Goal: Information Seeking & Learning: Get advice/opinions

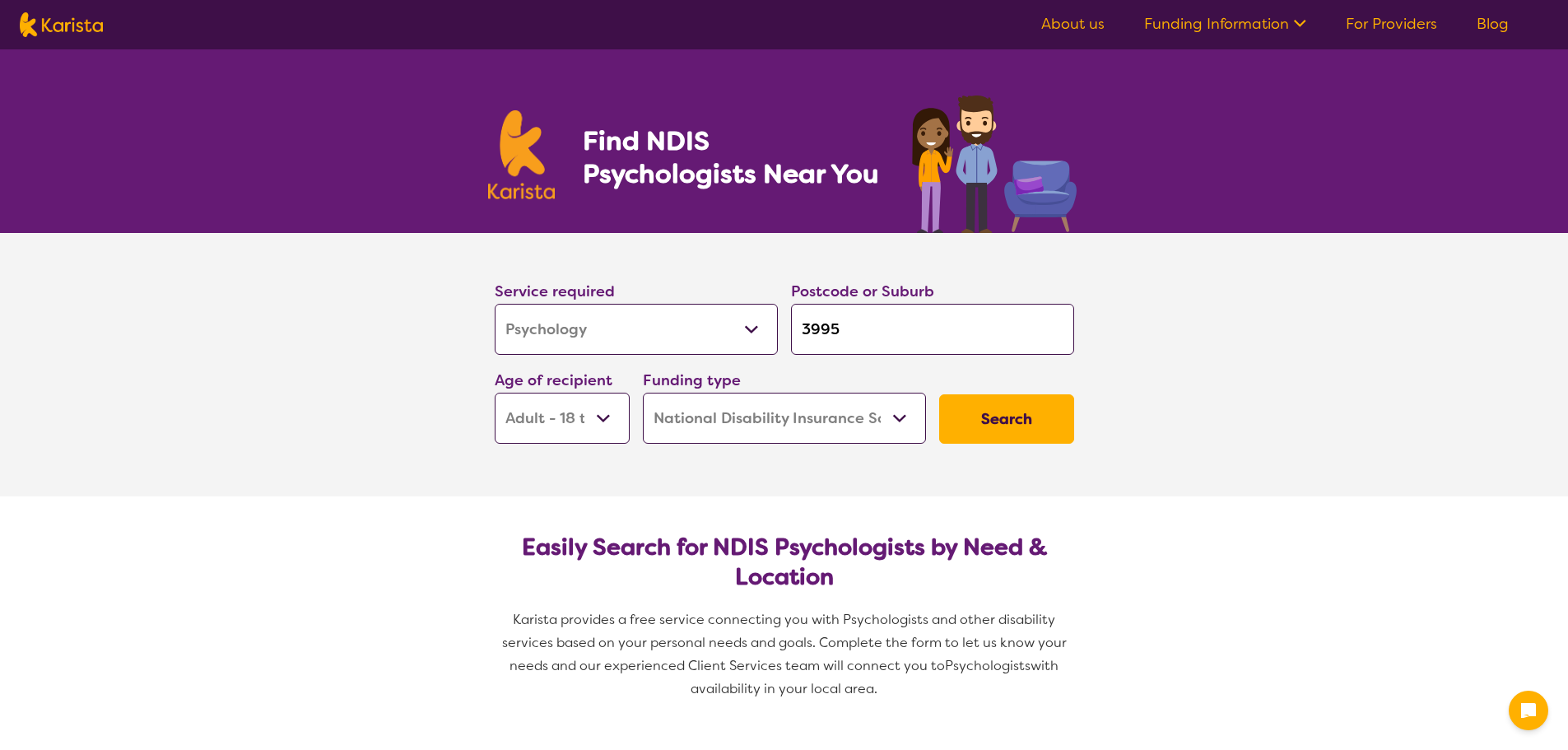
select select "Psychology"
select select "AD"
select select "NDIS"
select select "Psychology"
select select "AD"
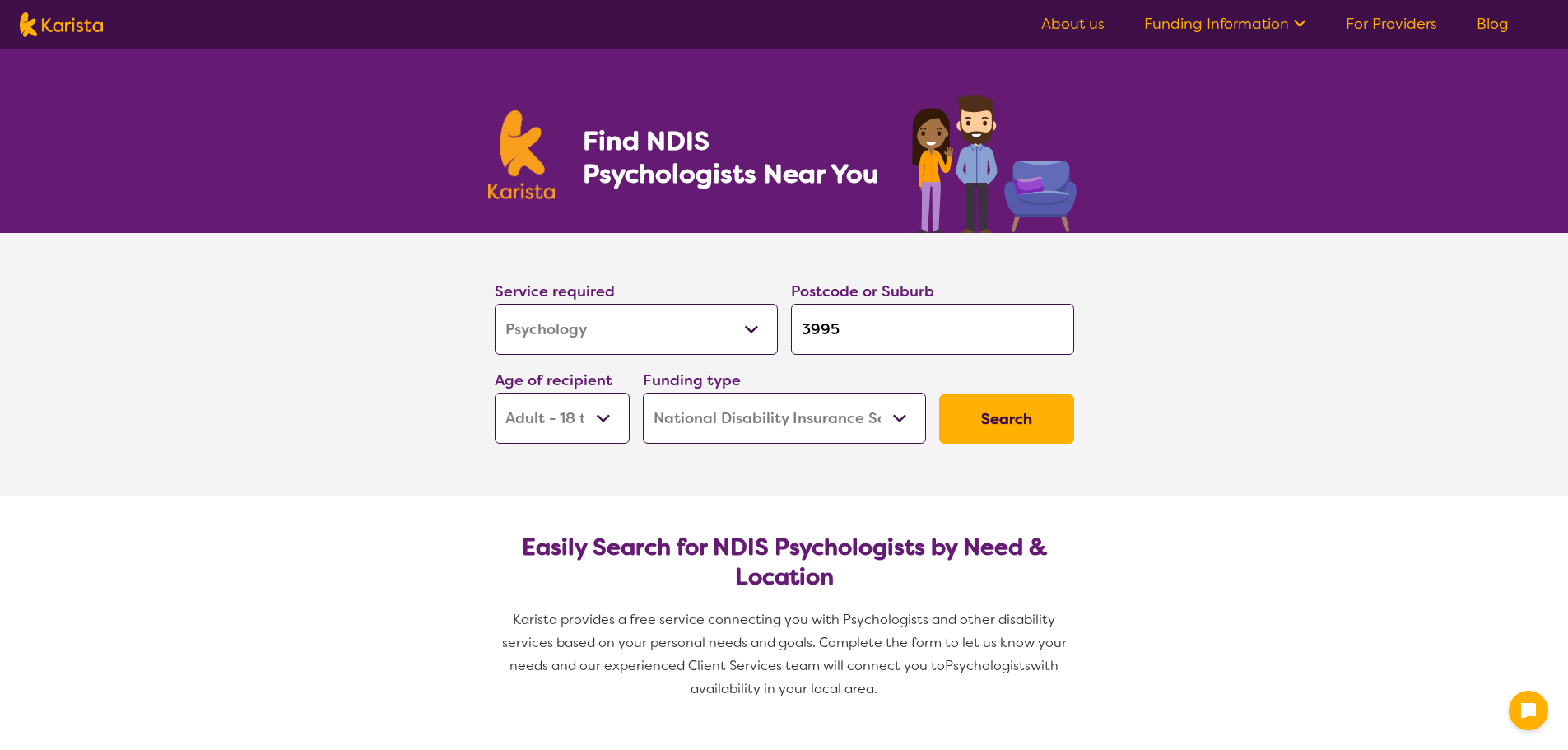
select select "NDIS"
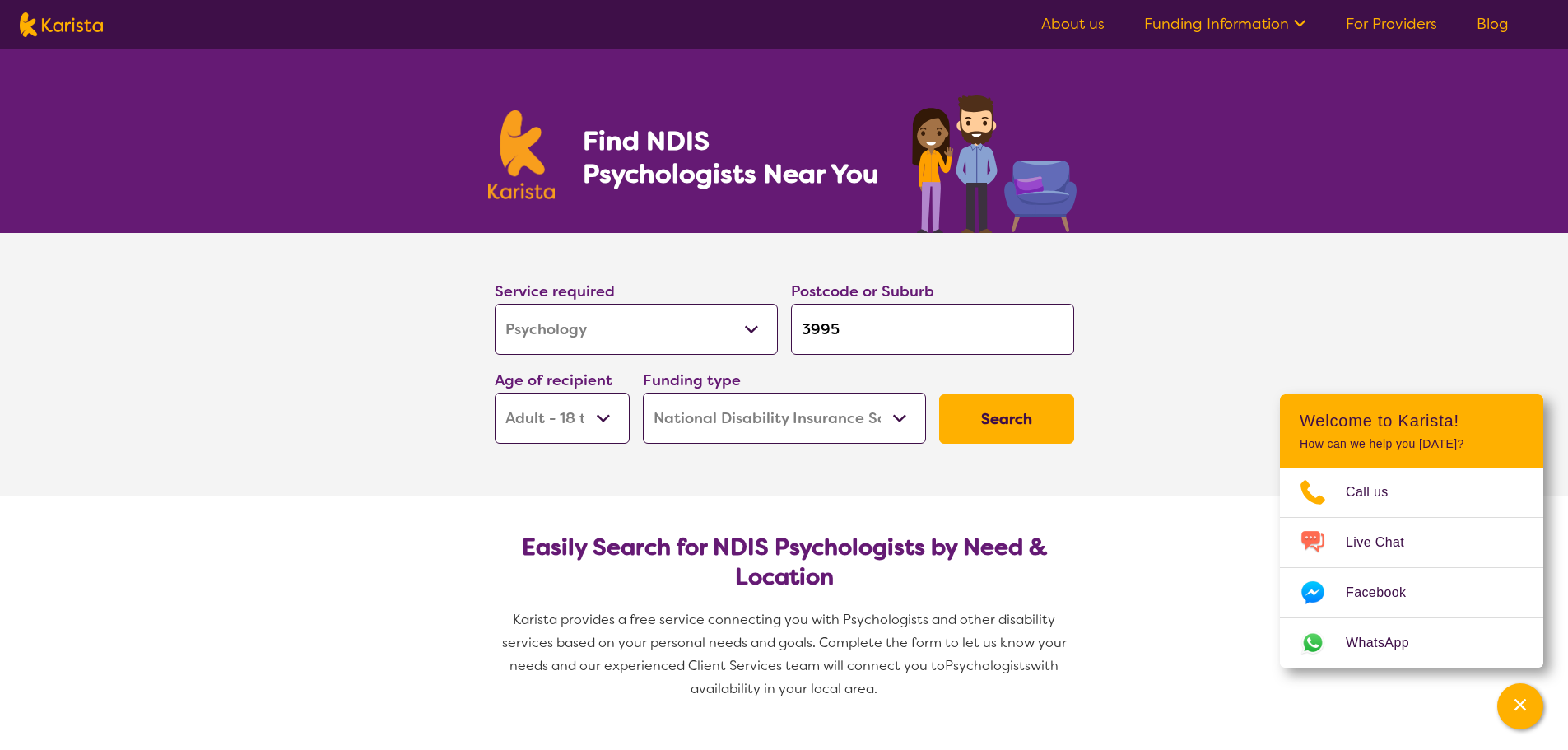
drag, startPoint x: 847, startPoint y: 329, endPoint x: 796, endPoint y: 327, distance: 51.0
click at [796, 327] on input "3995" at bounding box center [932, 329] width 283 height 51
type input "3"
type input "30"
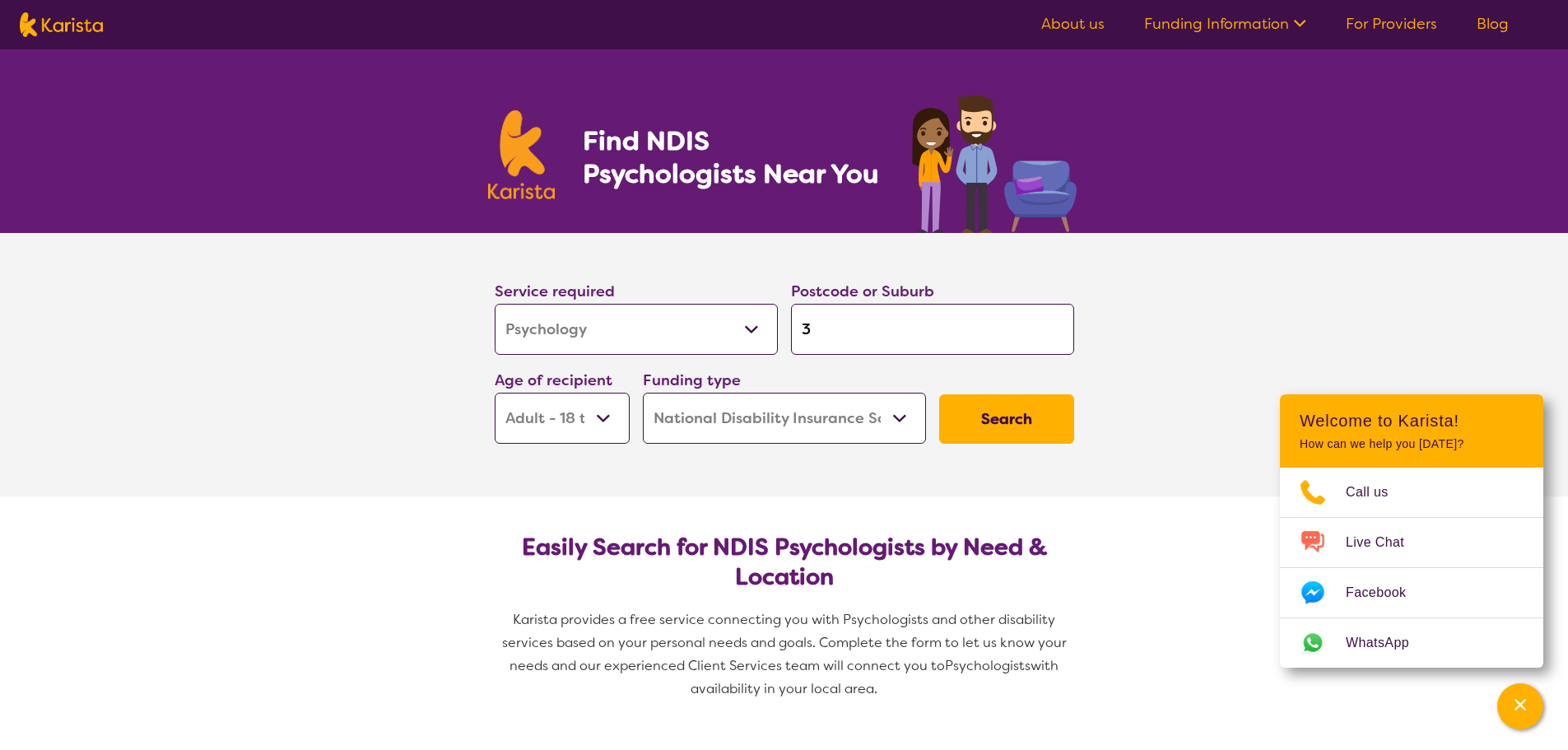
type input "30"
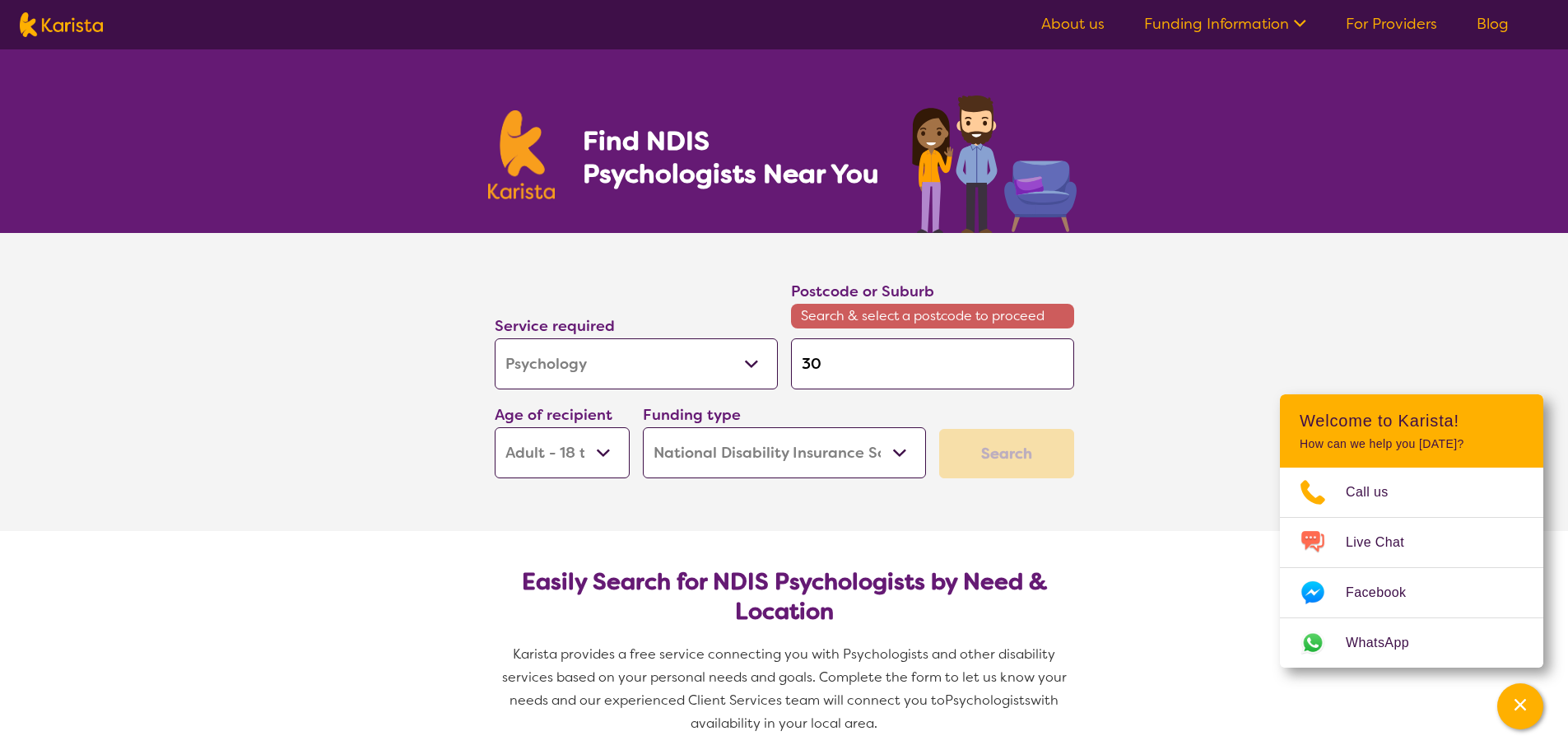
type input "307"
type input "3072"
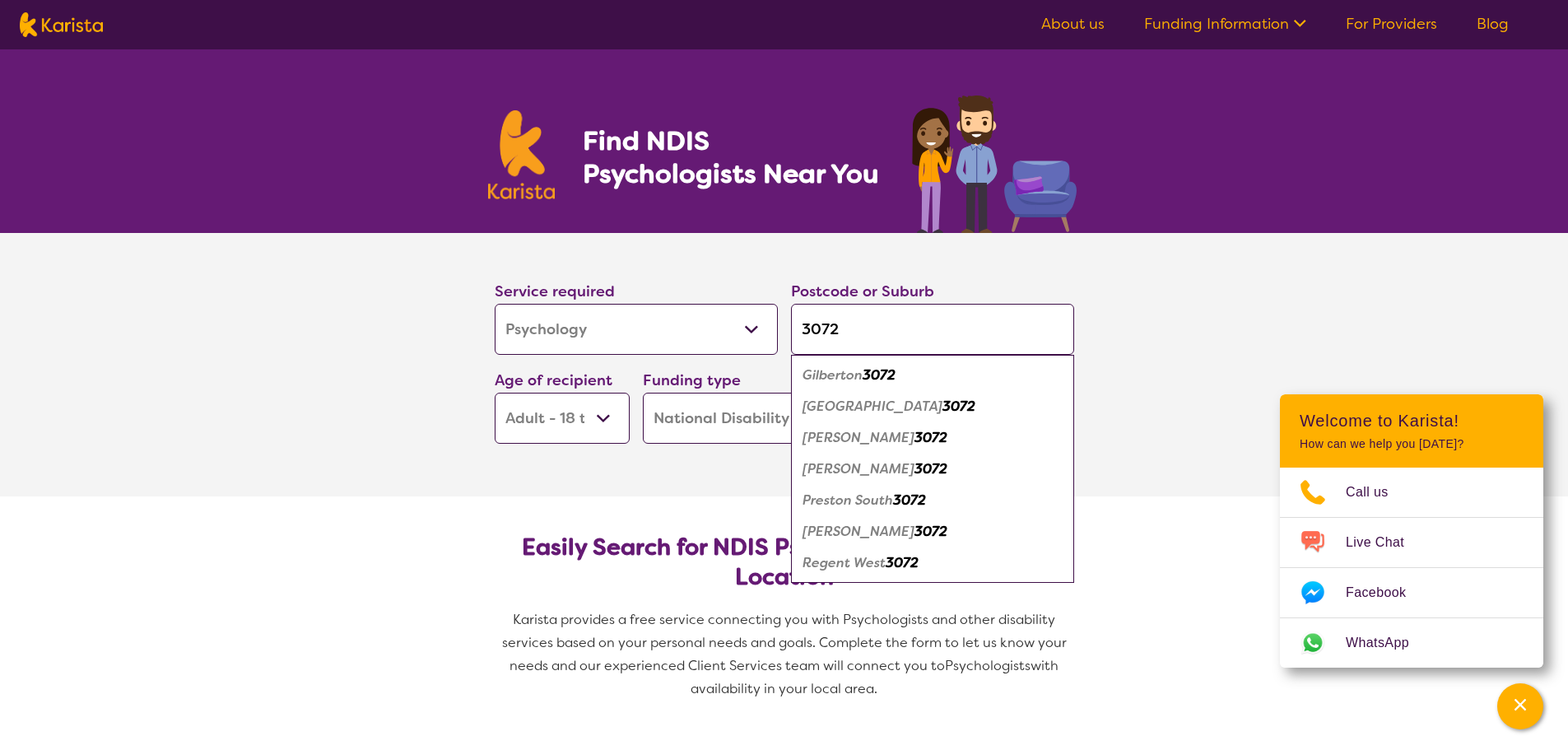
type input "3072"
click at [853, 437] on em "[PERSON_NAME]" at bounding box center [858, 437] width 112 height 17
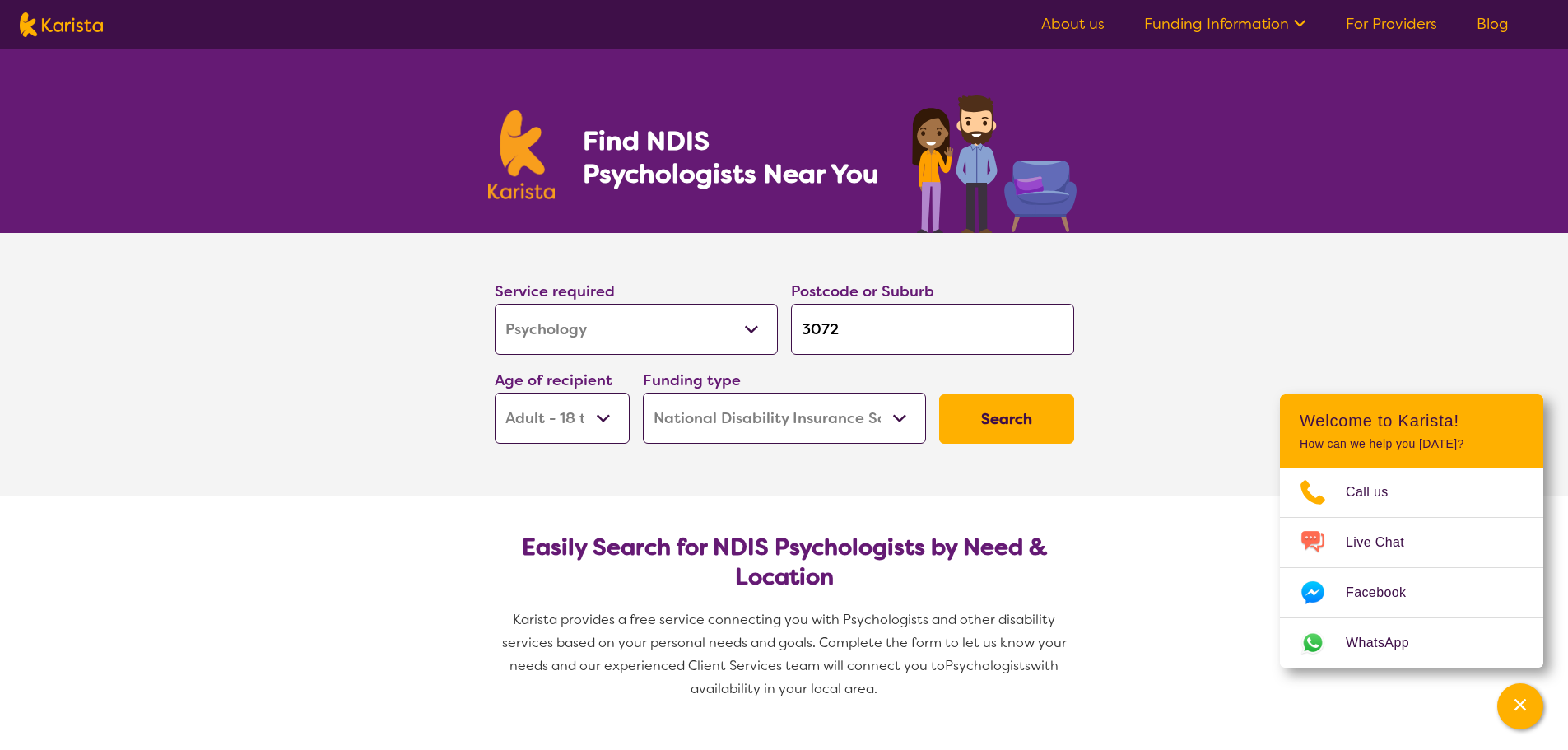
click at [1005, 420] on button "Search" at bounding box center [1006, 418] width 135 height 49
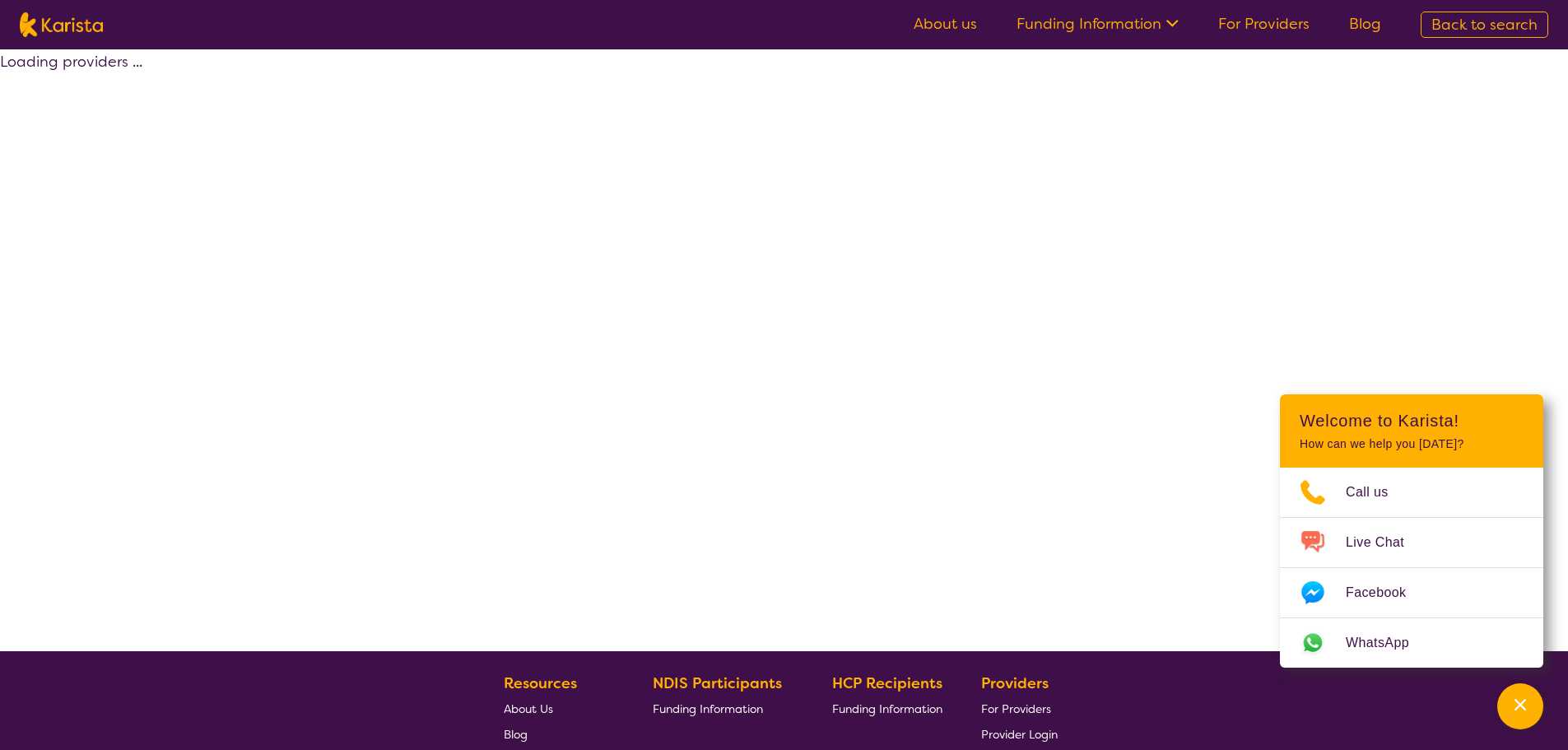
select select "by_score"
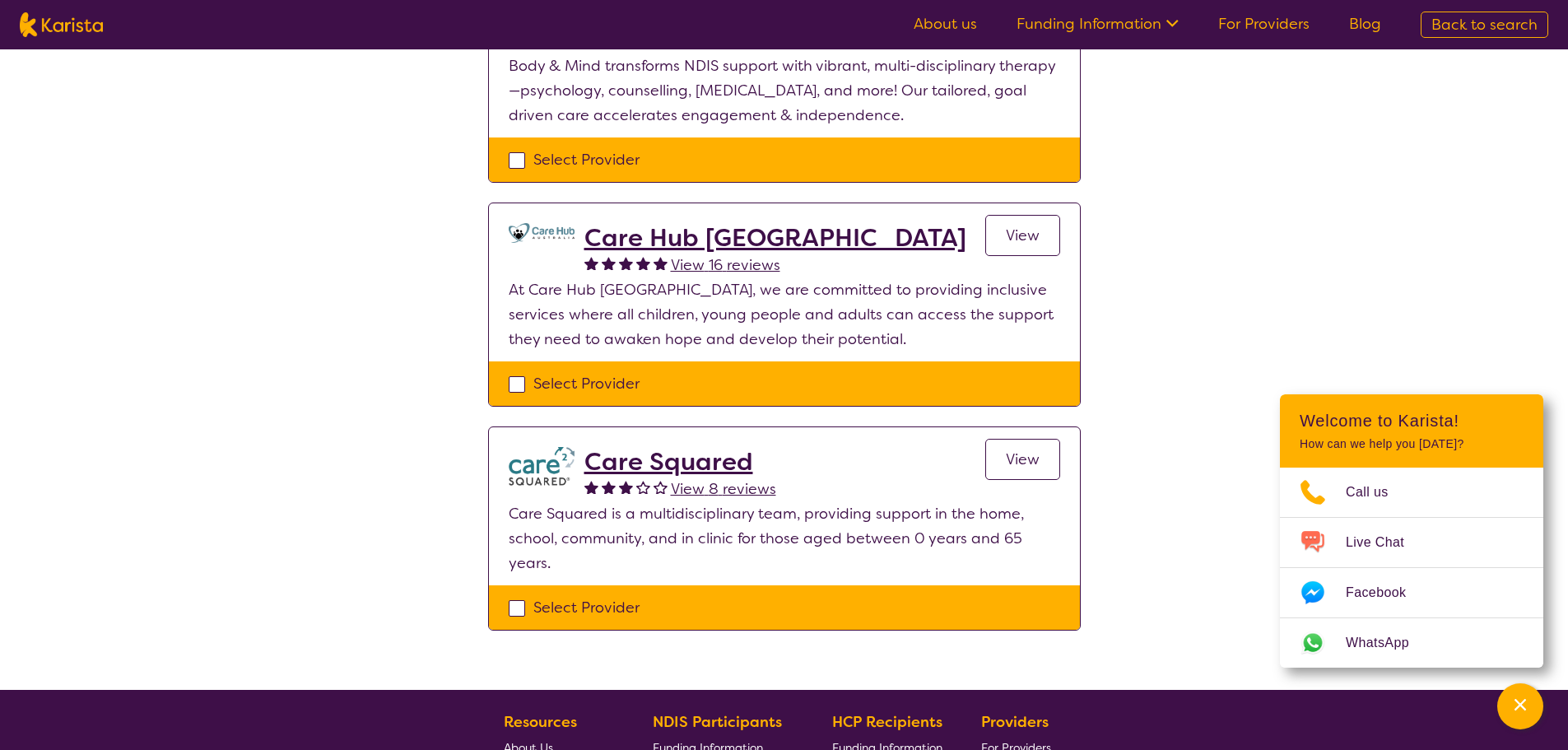
scroll to position [1893, 0]
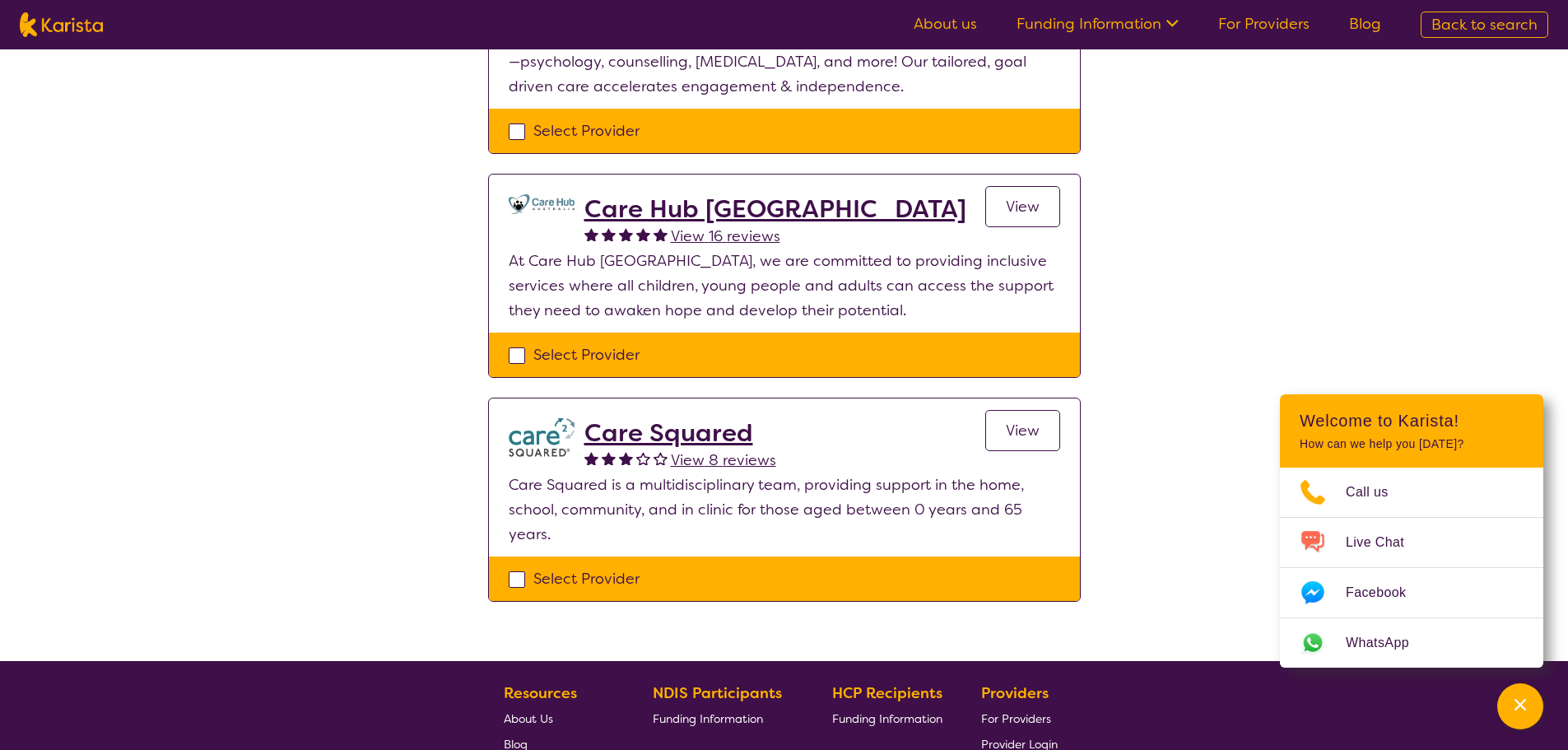
click at [1026, 421] on span "View" at bounding box center [1022, 430] width 34 height 20
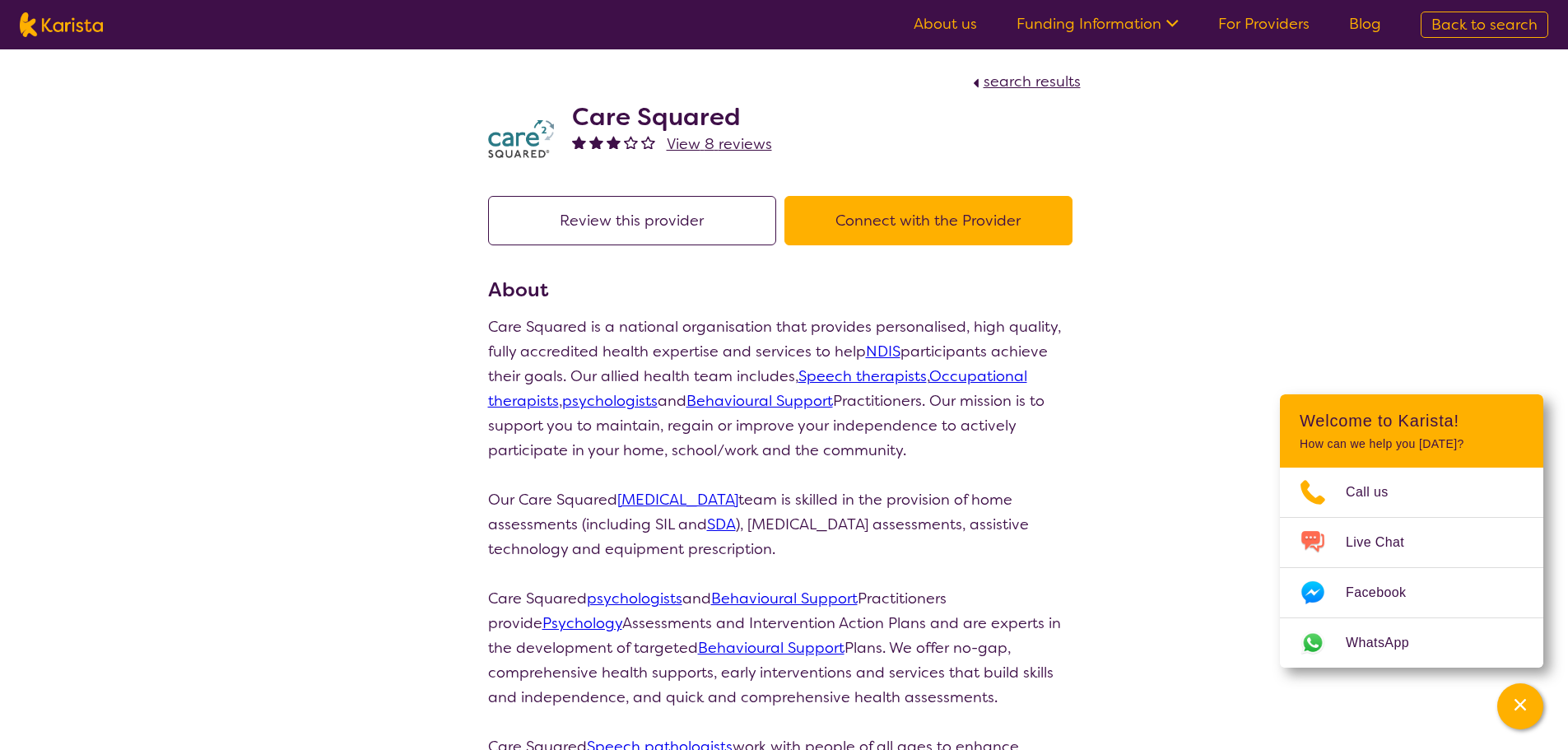
click at [1004, 86] on span "search results" at bounding box center [1031, 81] width 97 height 20
select select "by_score"
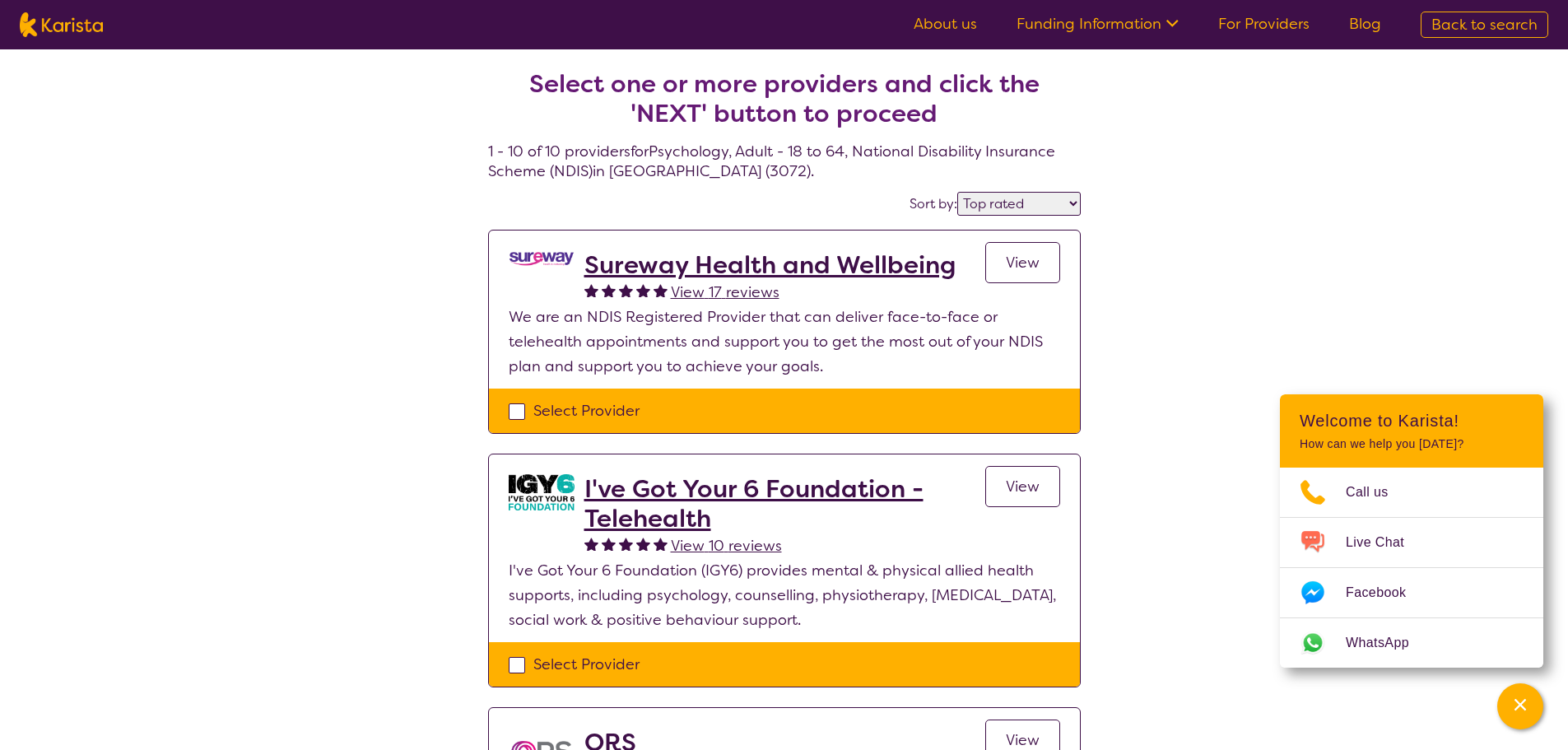
click at [1035, 267] on span "View" at bounding box center [1022, 262] width 34 height 20
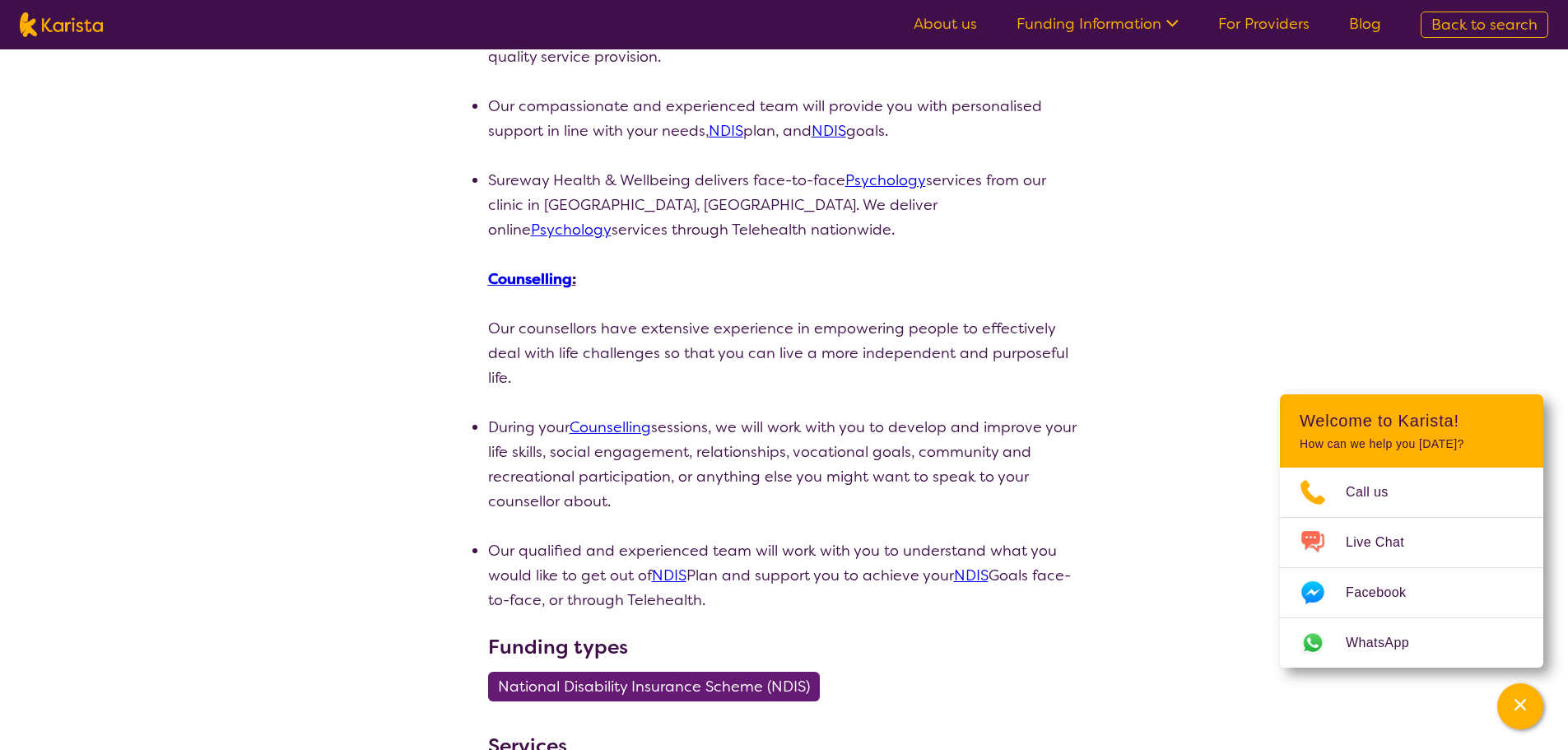
scroll to position [494, 0]
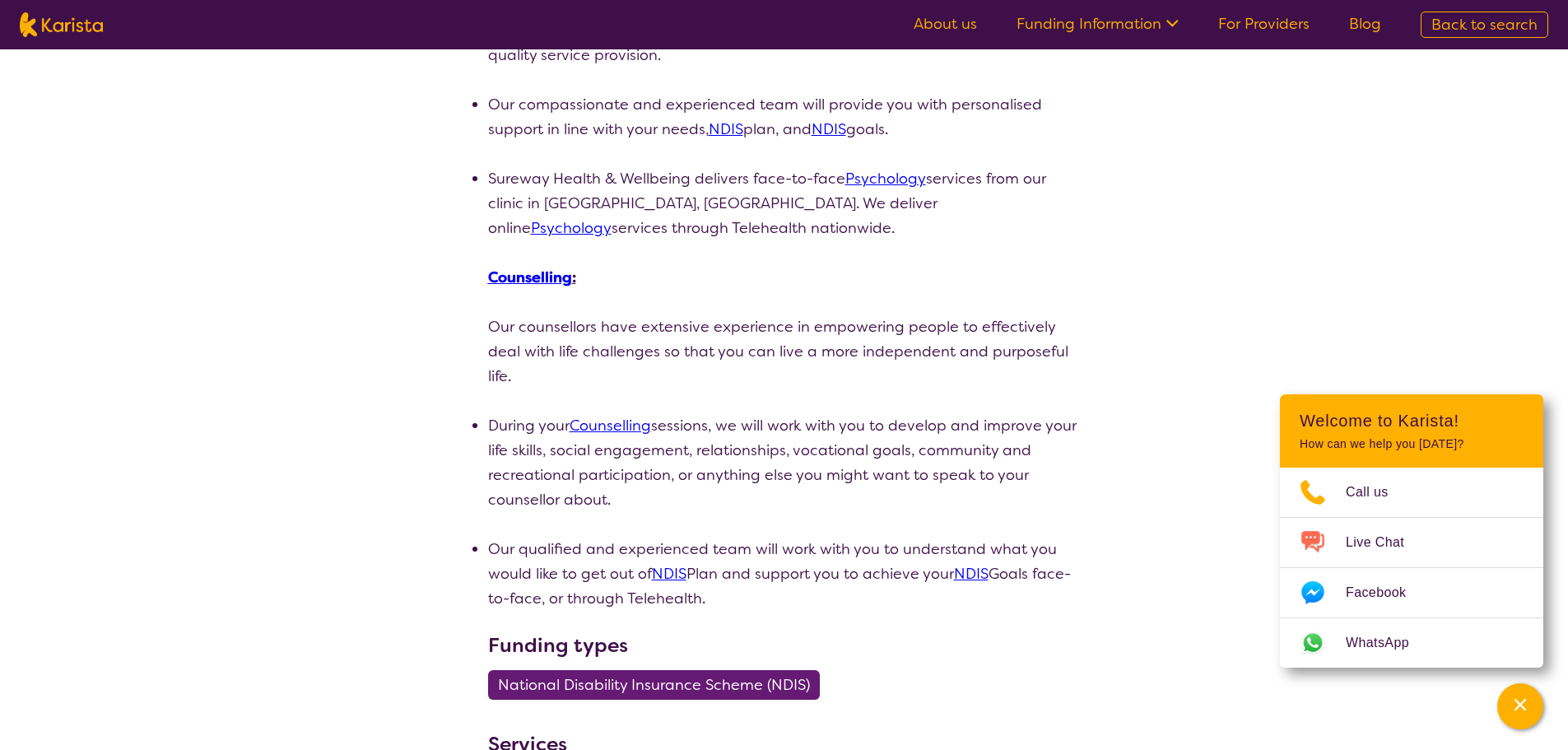
click at [1537, 292] on div "search results Sureway Health and Wellbeing View 17 reviews Review this provide…" at bounding box center [784, 617] width 1568 height 2123
click at [1516, 702] on icon "Channel Menu" at bounding box center [1520, 704] width 16 height 16
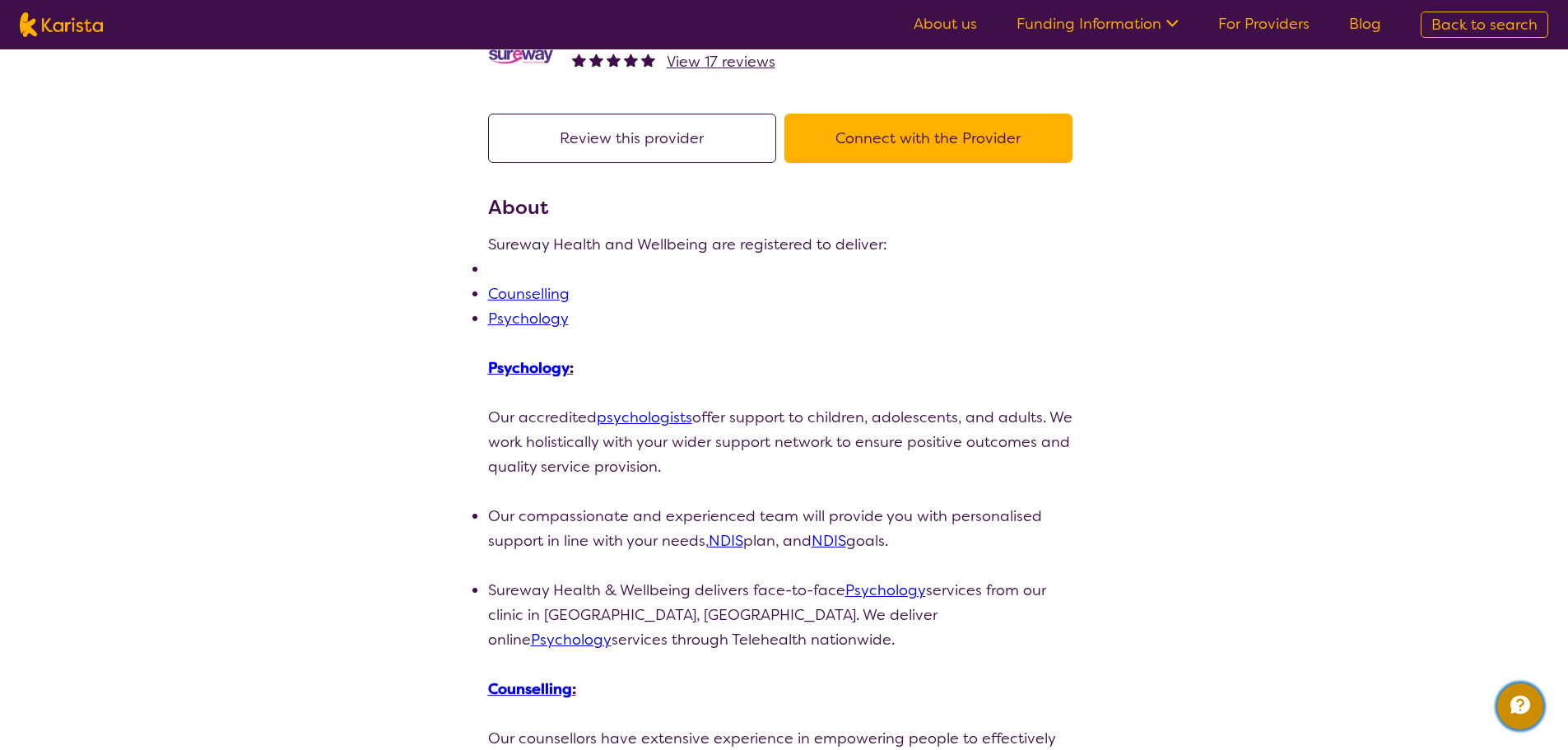
scroll to position [0, 0]
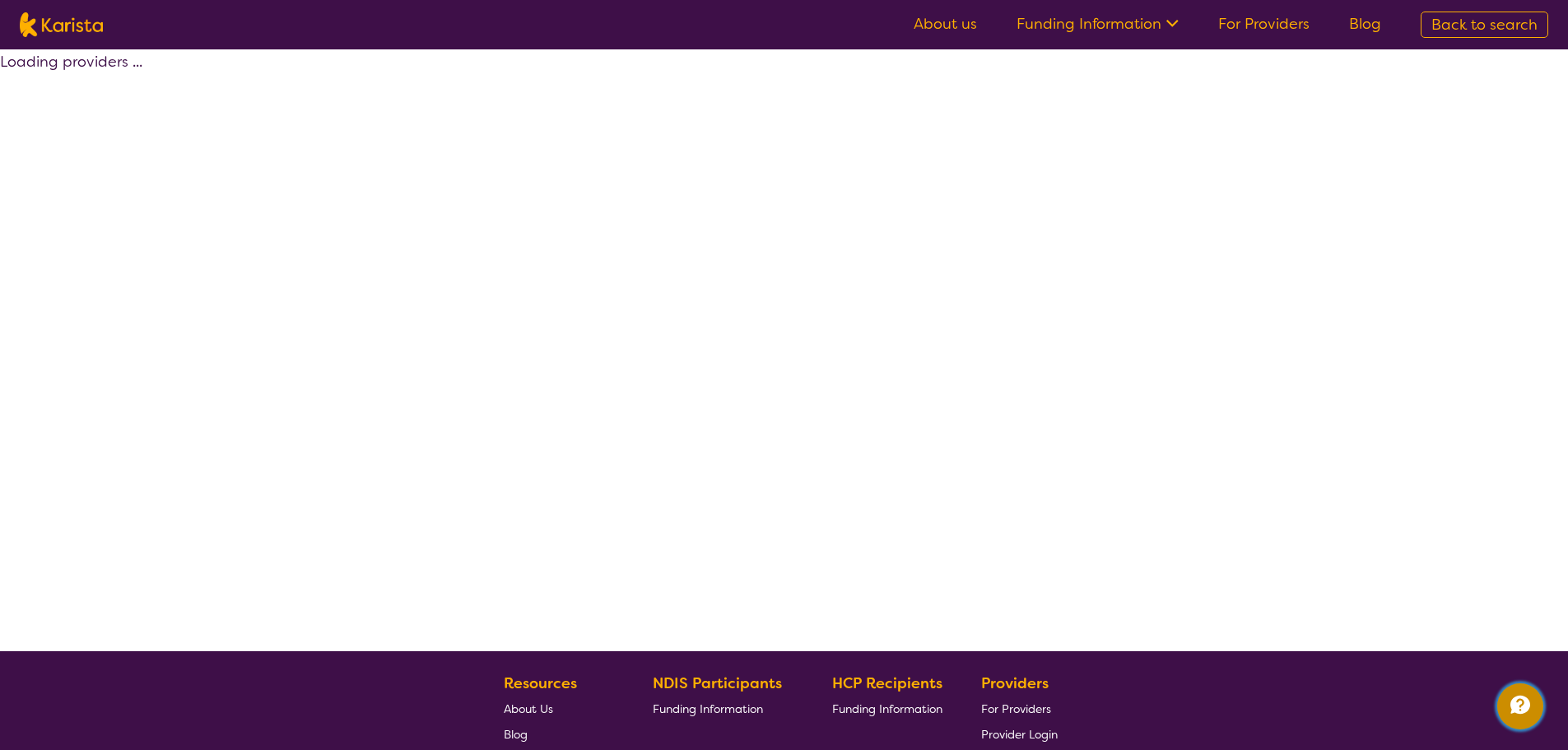
select select "by_score"
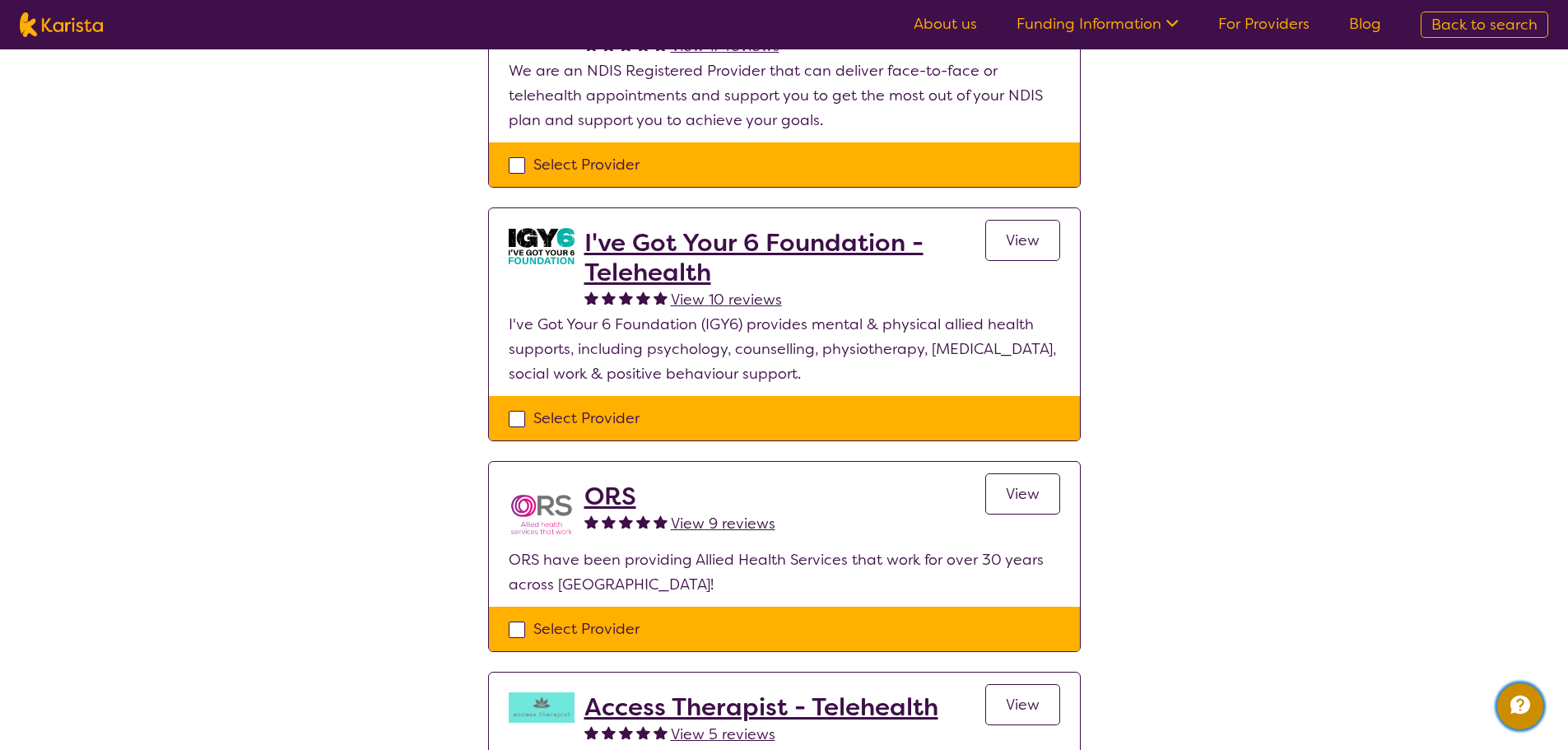
scroll to position [247, 0]
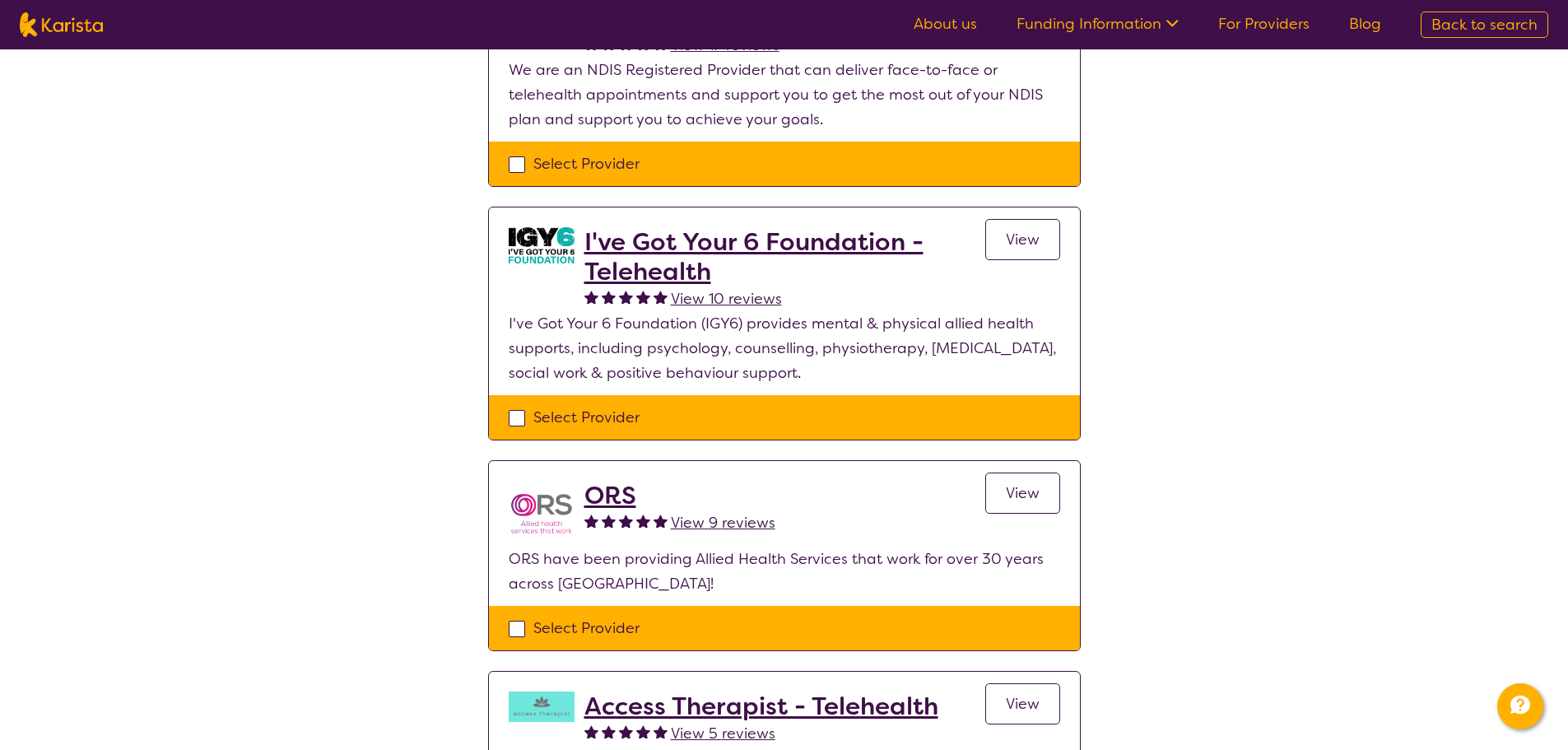
click at [1031, 246] on span "View" at bounding box center [1022, 239] width 34 height 20
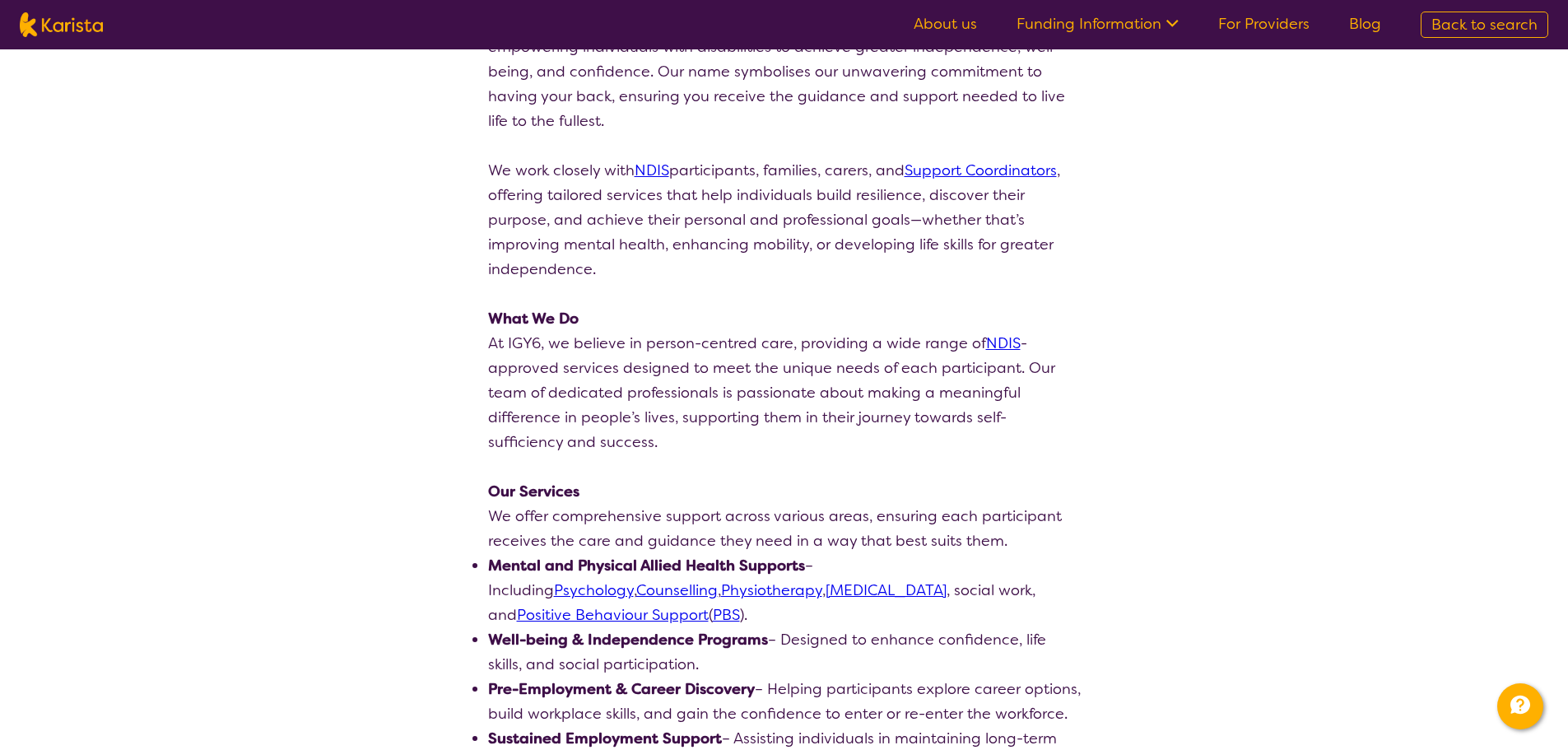
scroll to position [412, 0]
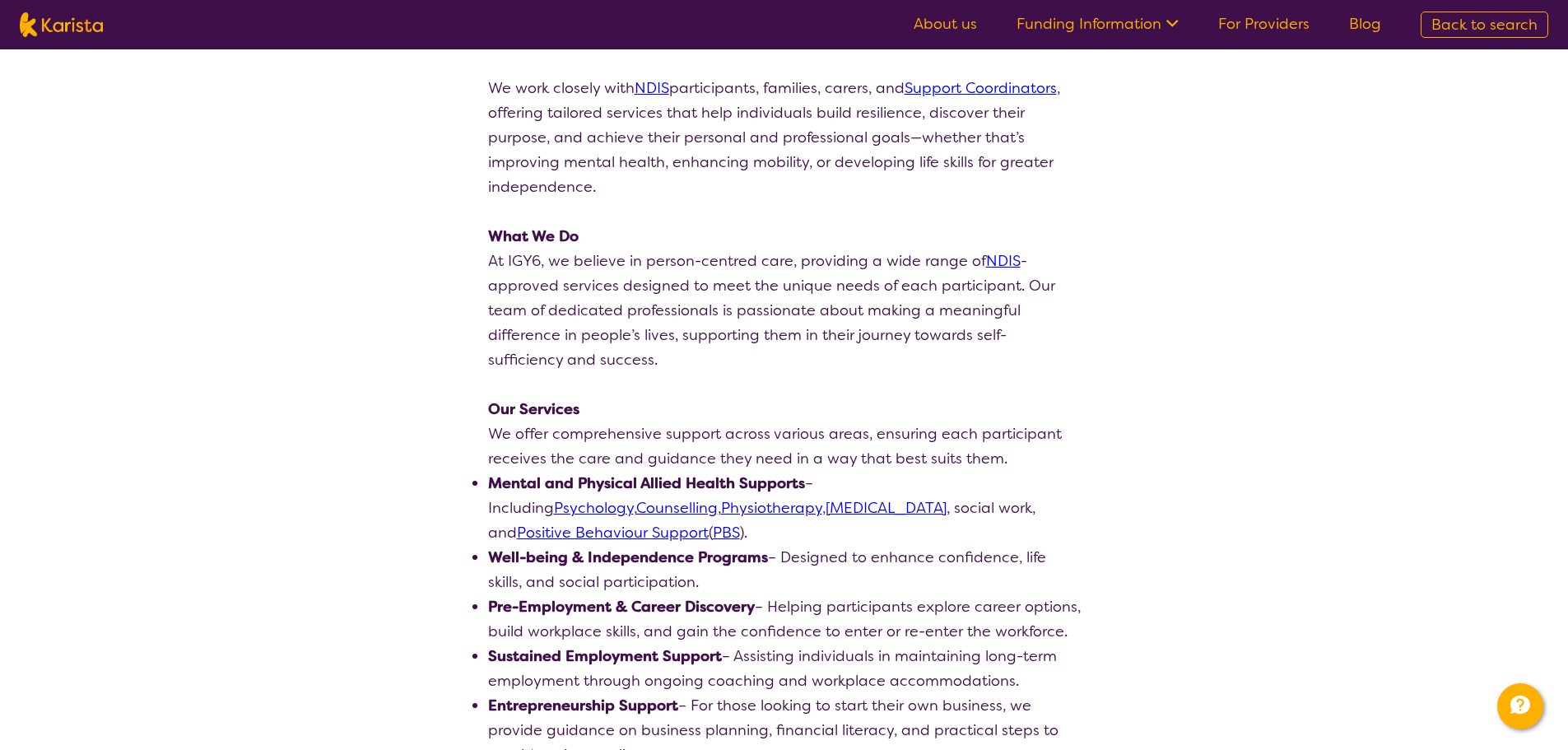
click at [634, 498] on link "Psychology" at bounding box center [593, 508] width 79 height 20
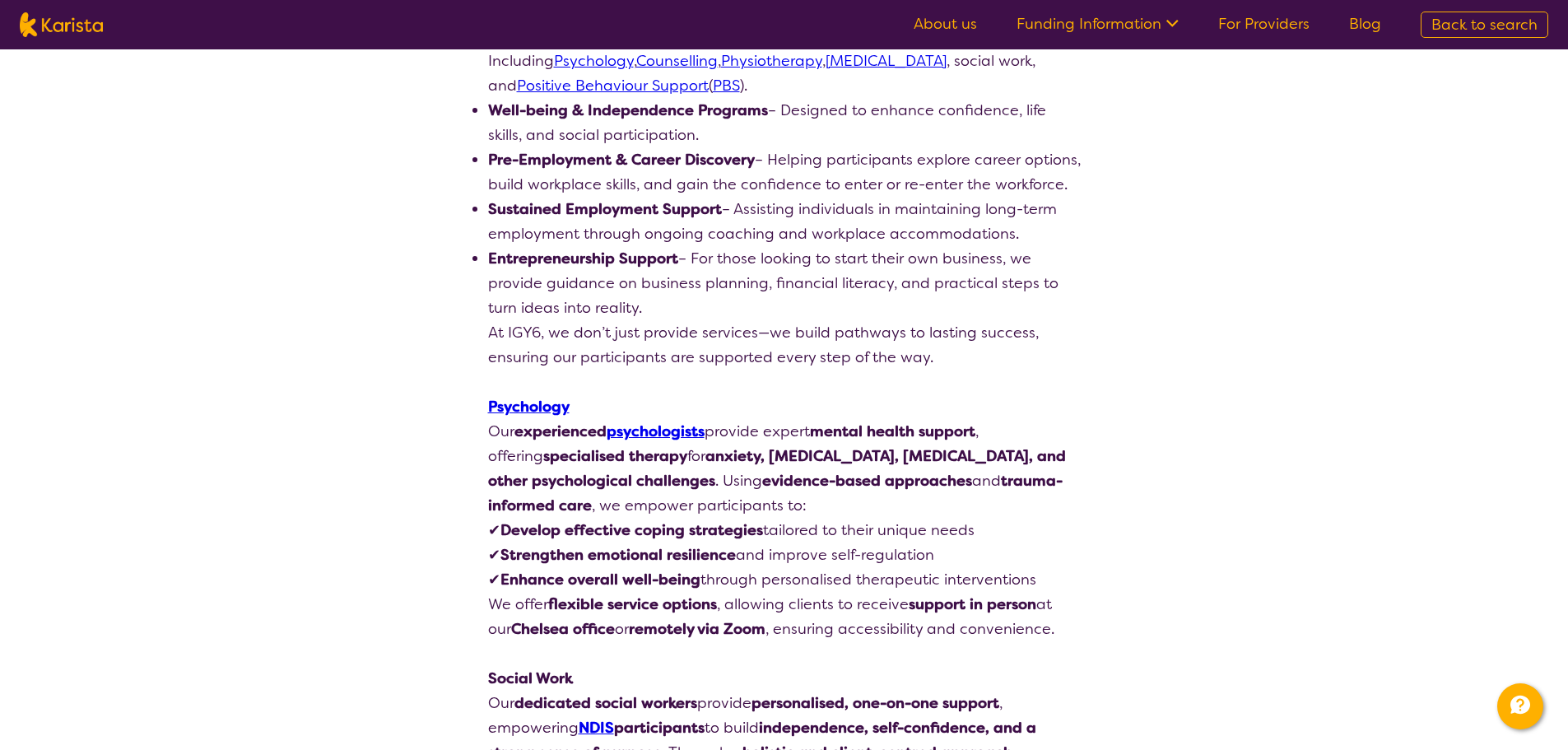
scroll to position [494, 0]
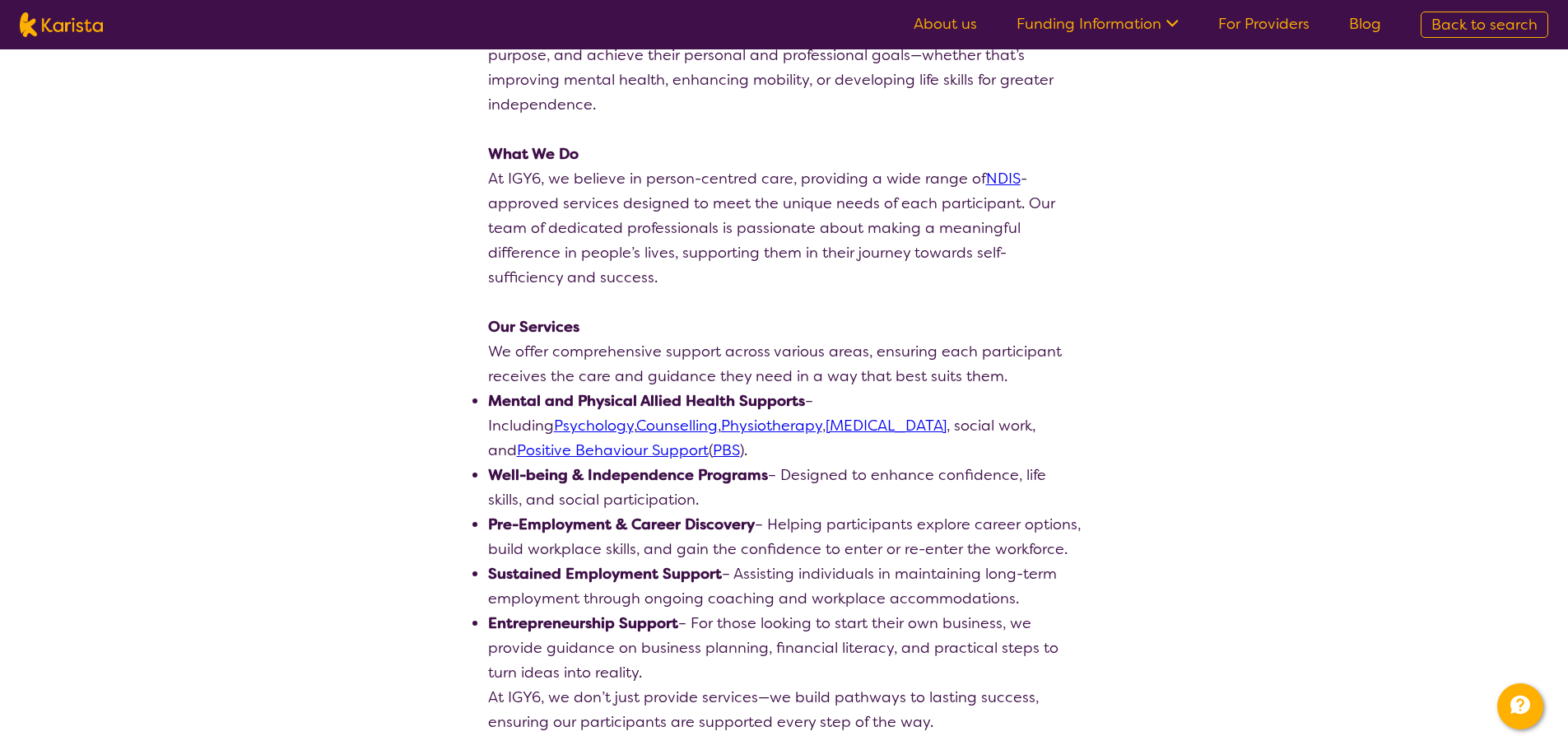
select select "by_score"
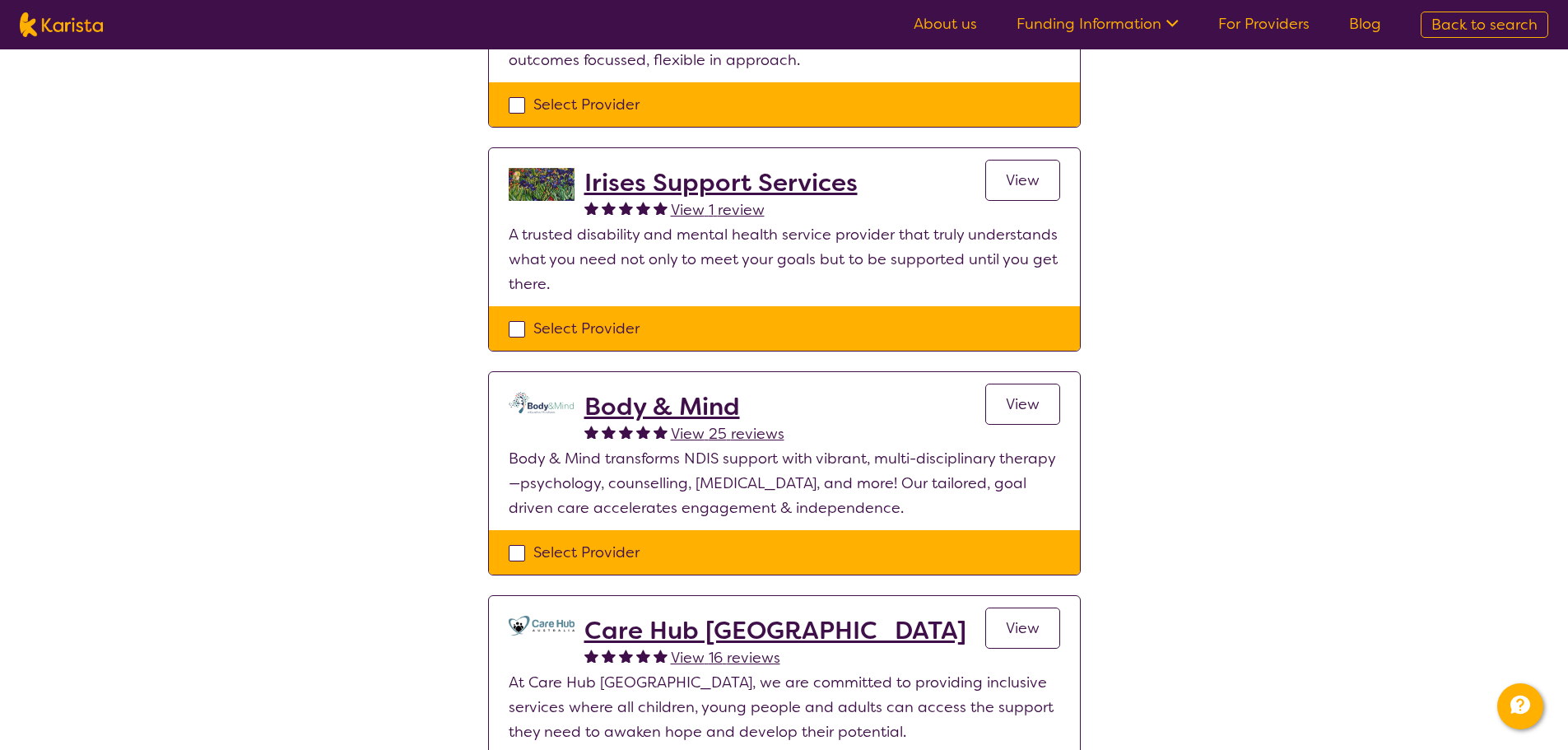
scroll to position [1481, 0]
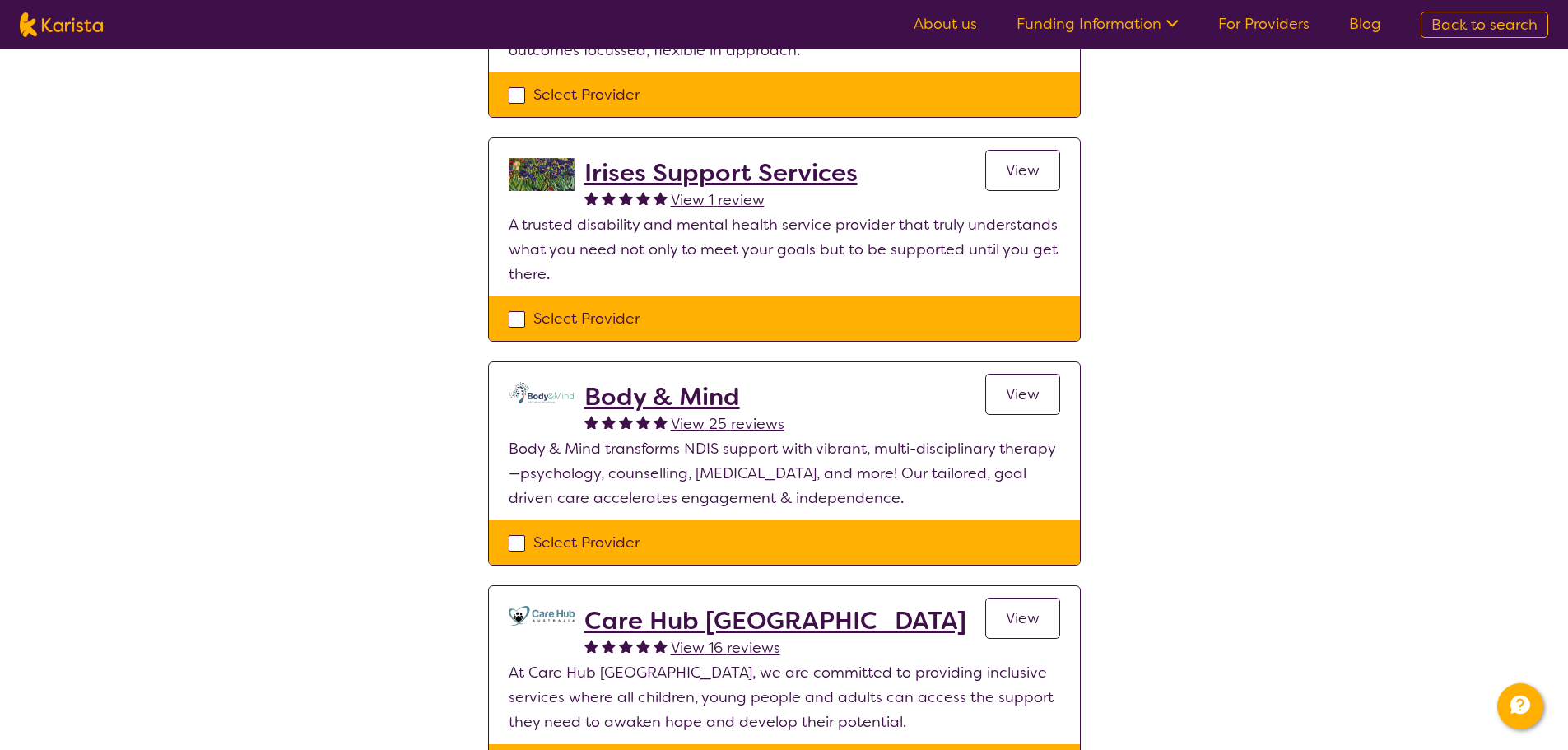
click at [1030, 384] on span "View" at bounding box center [1022, 394] width 34 height 20
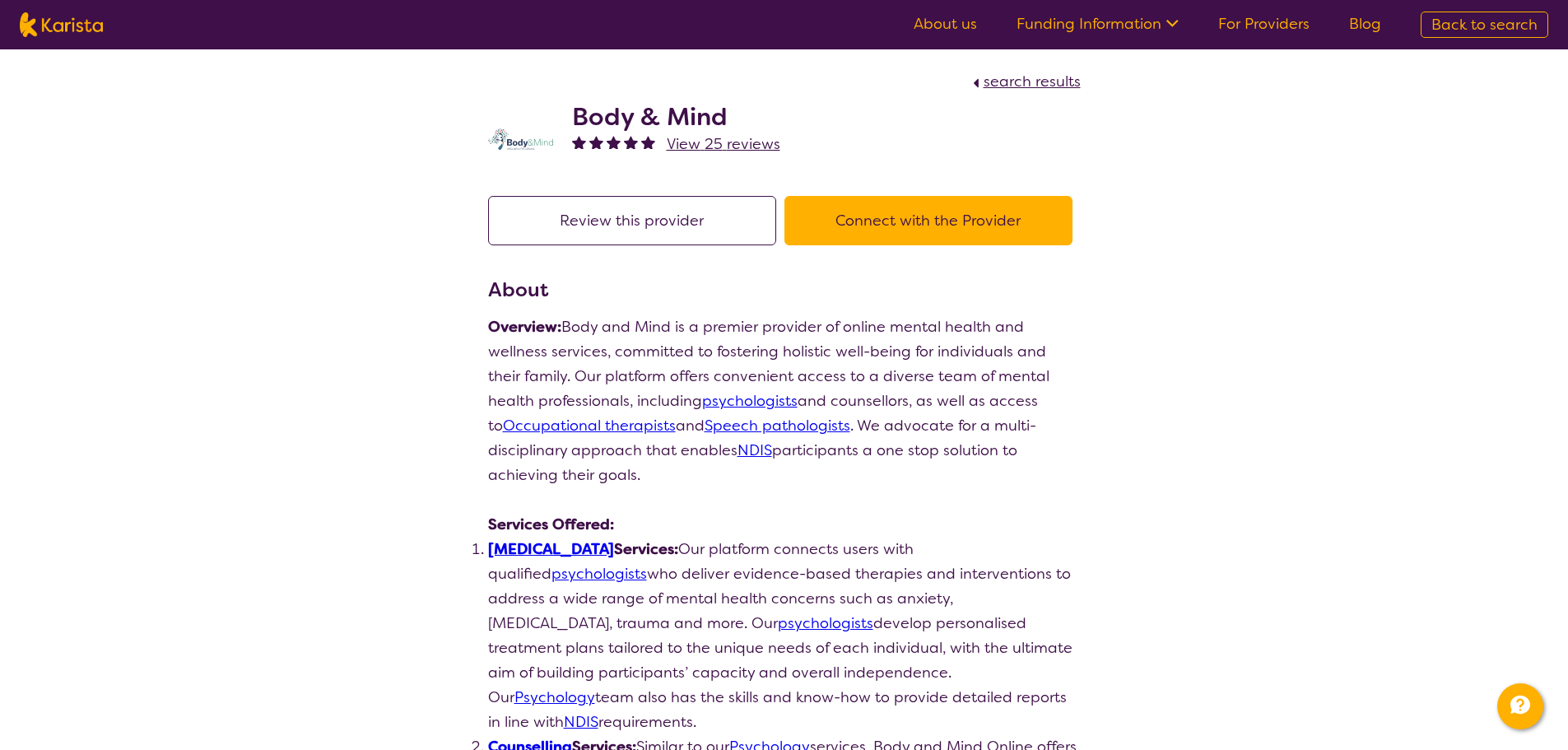
click at [970, 226] on button "Connect with the Provider" at bounding box center [928, 220] width 288 height 49
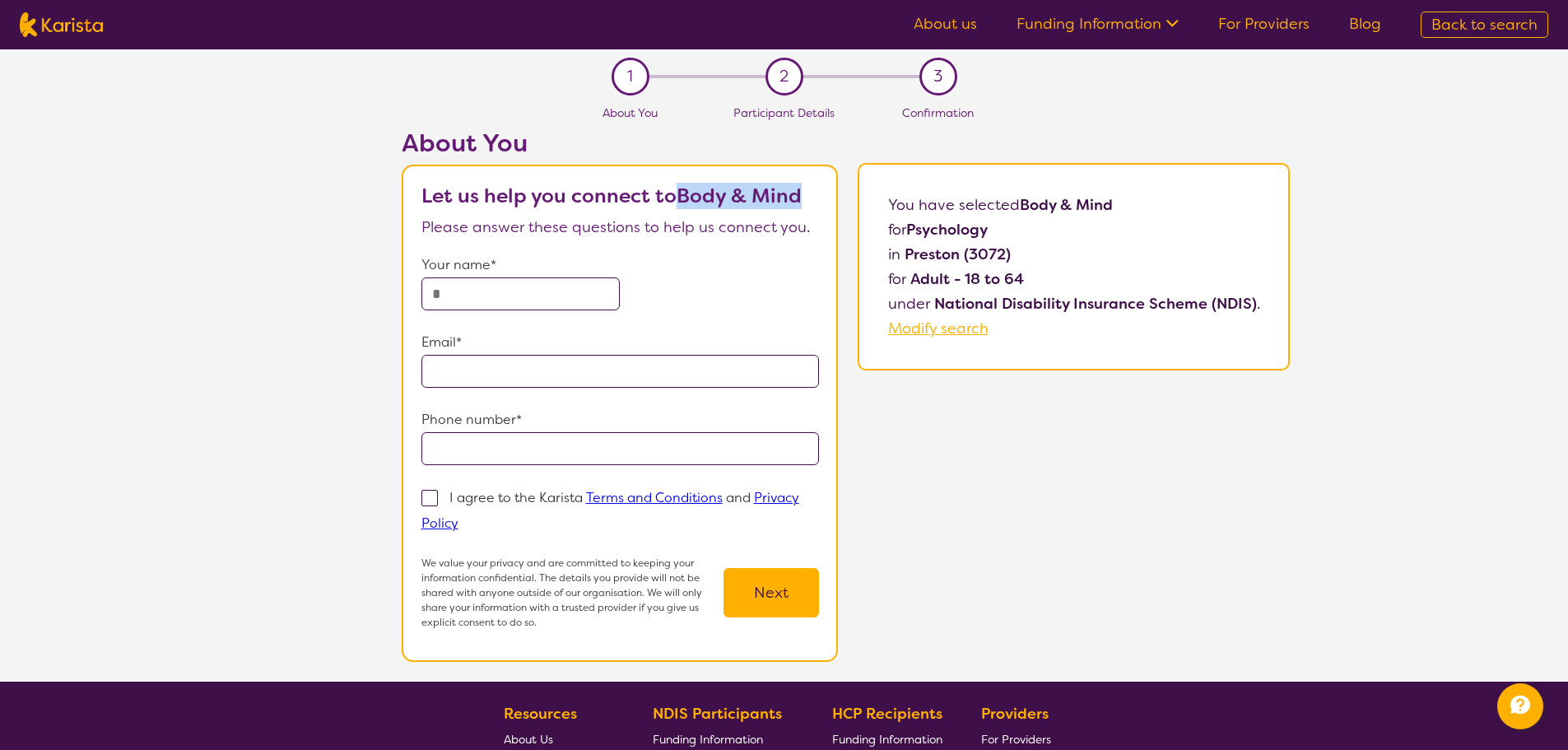
drag, startPoint x: 679, startPoint y: 195, endPoint x: 813, endPoint y: 196, distance: 134.0
click at [813, 196] on p "Let us help you connect to Body & Mind" at bounding box center [621, 196] width 398 height 25
copy b "Body & Mind"
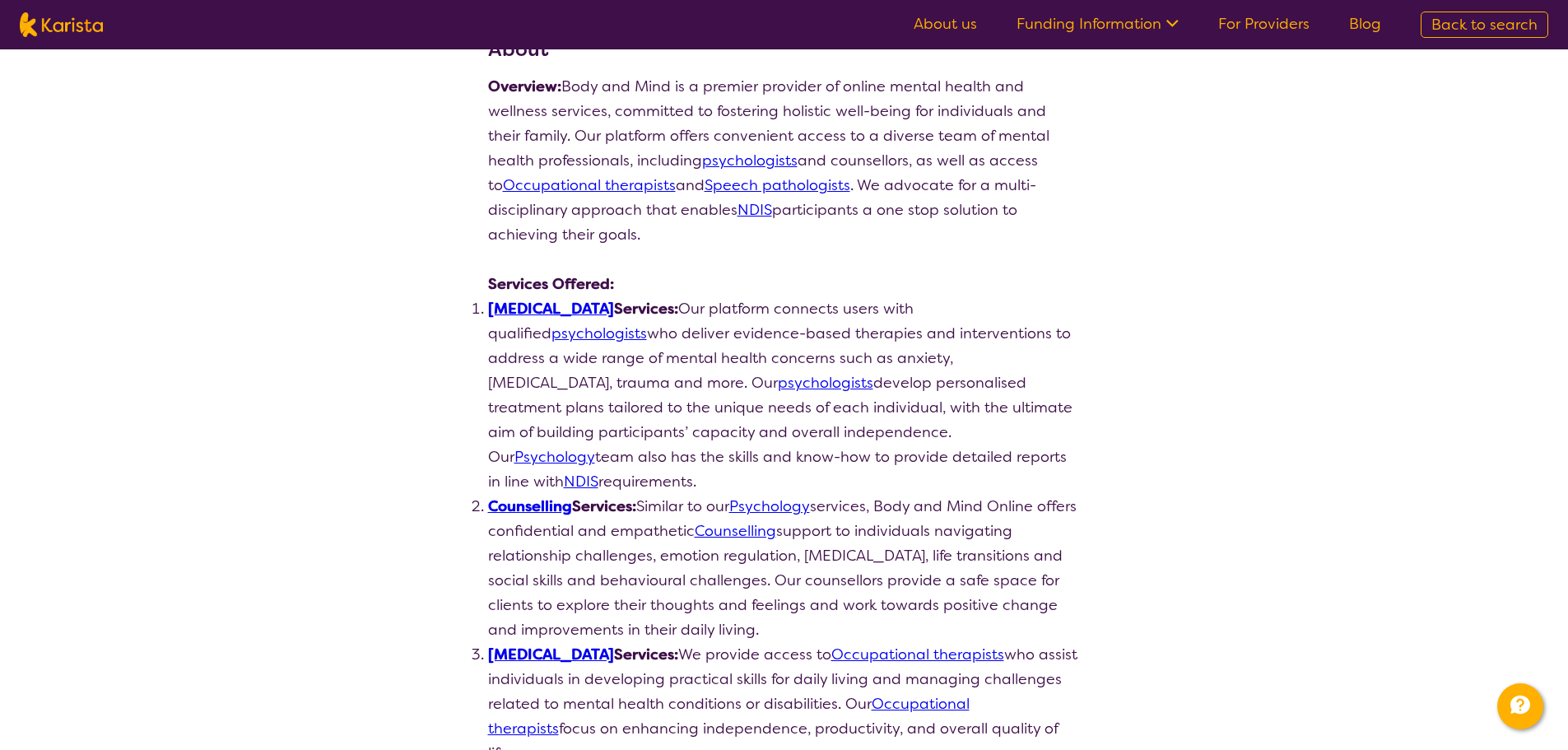
scroll to position [82, 0]
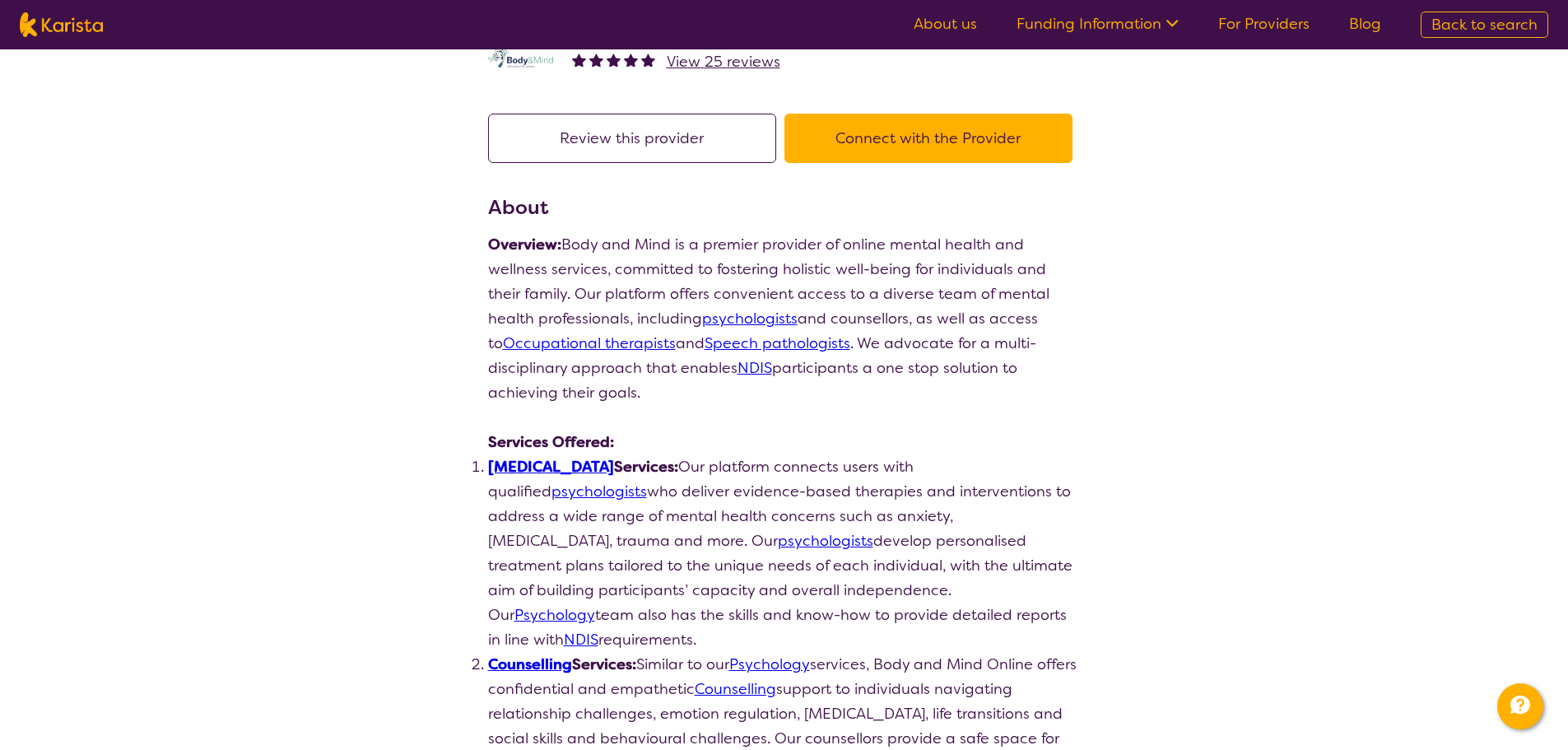
scroll to position [298, 0]
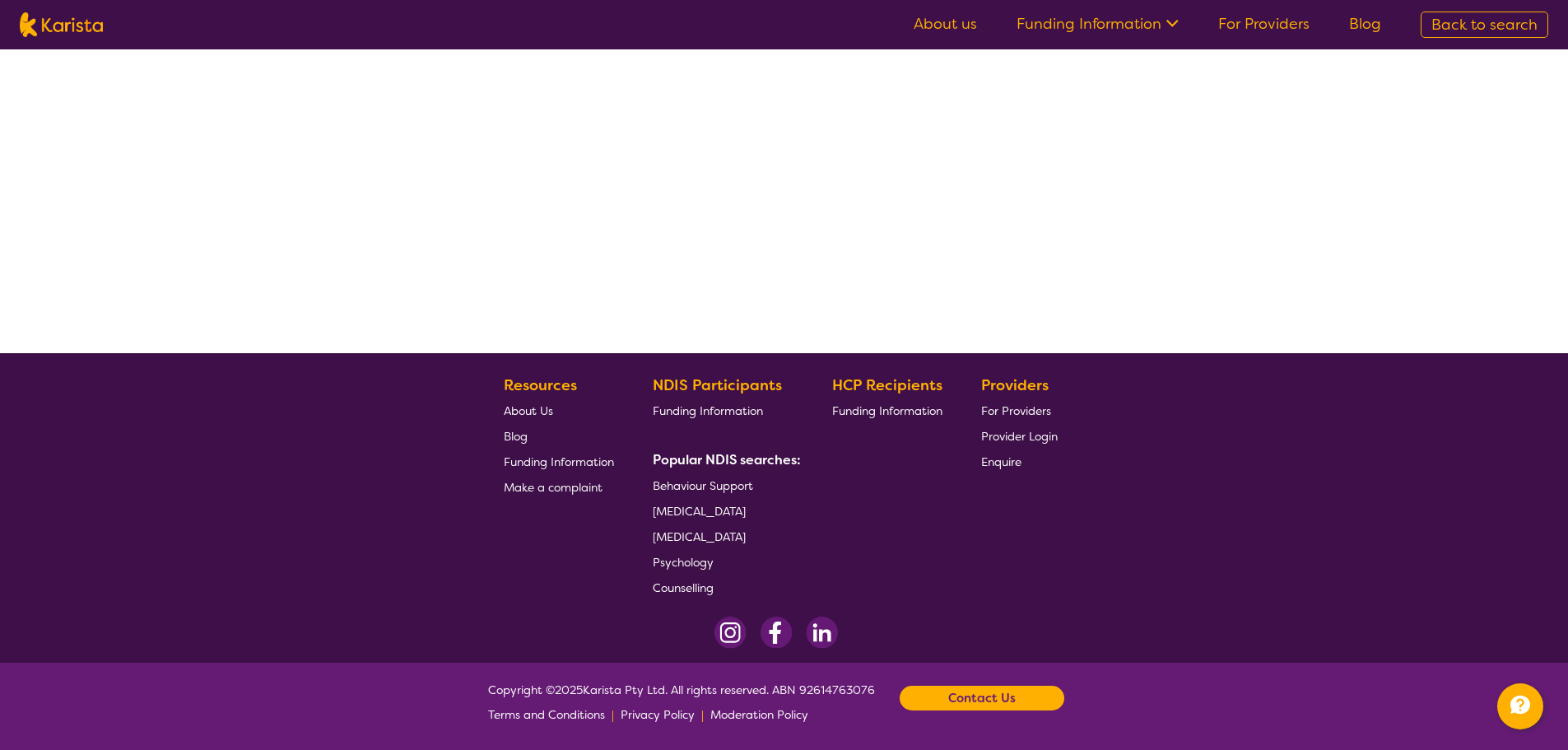
select select "by_score"
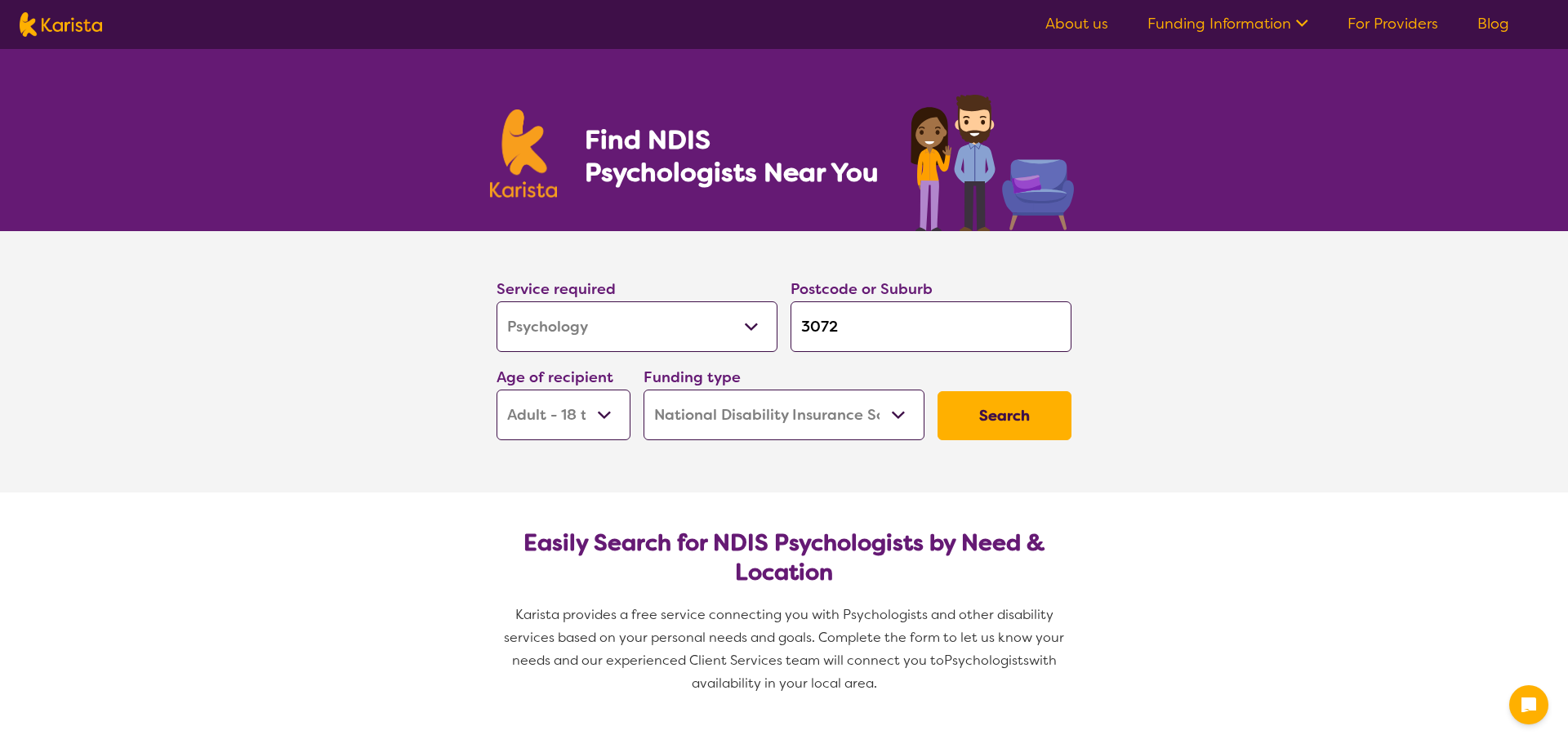
select select "Psychology"
select select "AD"
select select "NDIS"
select select "Psychology"
select select "AD"
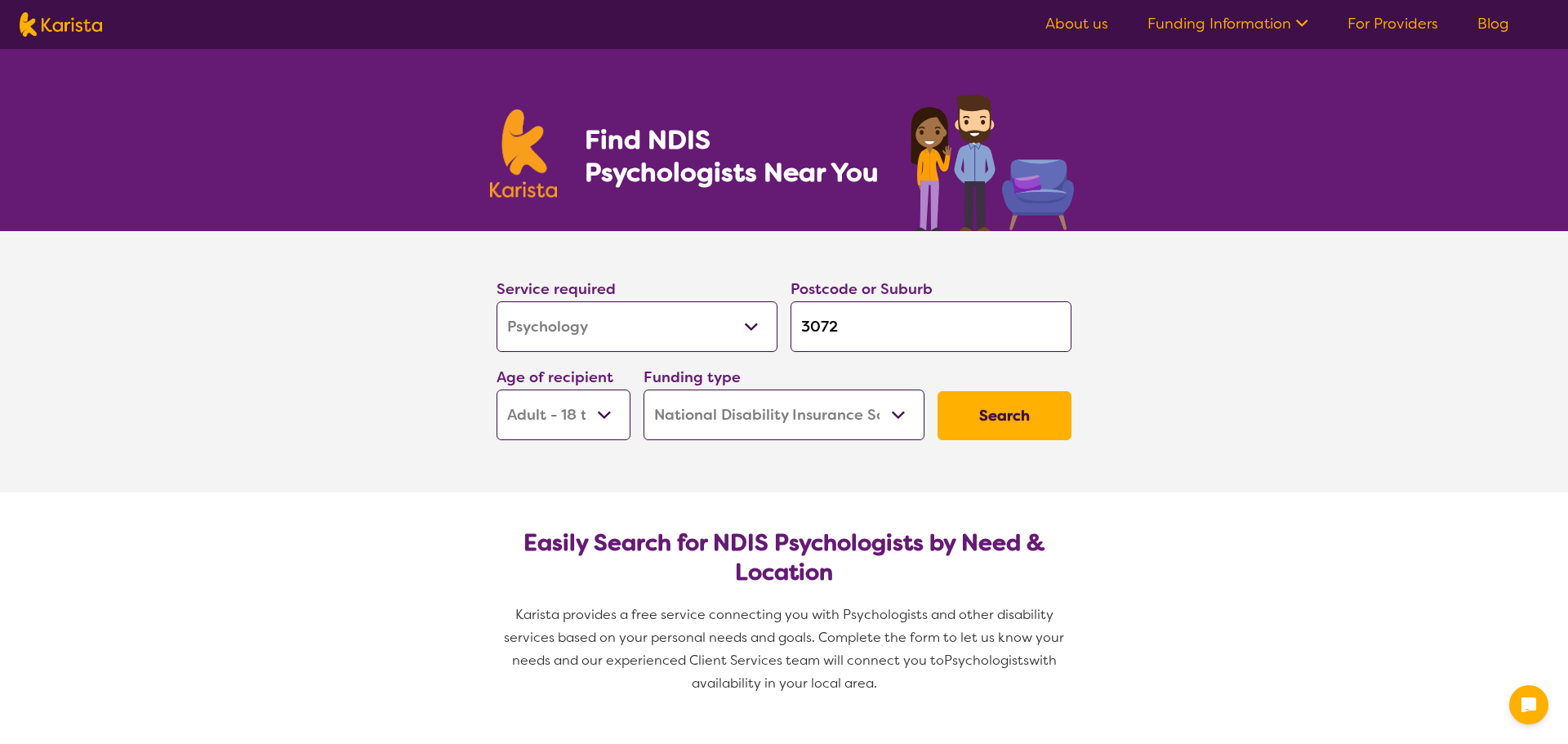
select select "NDIS"
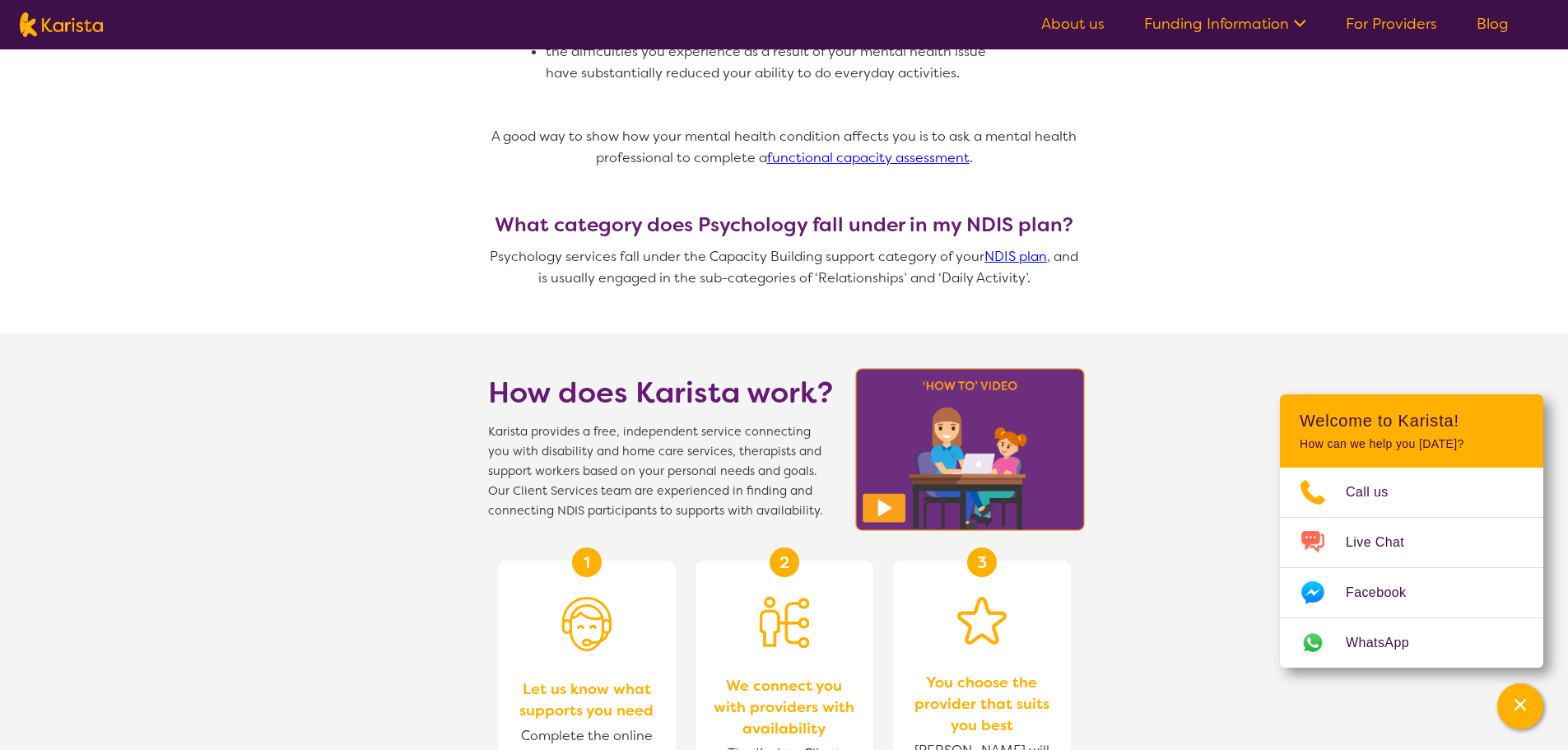
scroll to position [1481, 0]
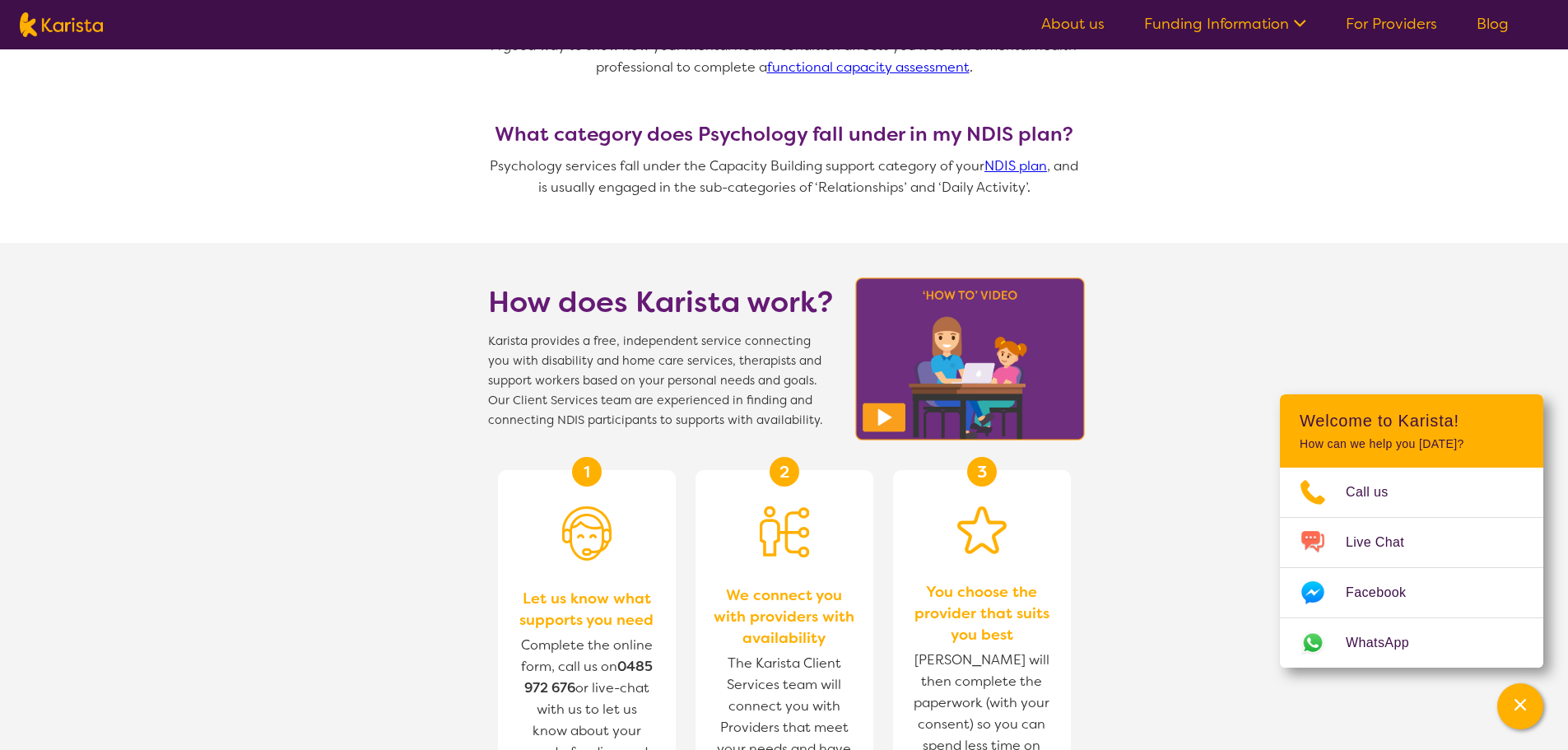
click at [1146, 669] on section "How does Karista work? Karista provides a free, independent service connecting …" at bounding box center [784, 642] width 1568 height 799
click at [1528, 704] on icon "Channel Menu" at bounding box center [1520, 704] width 16 height 16
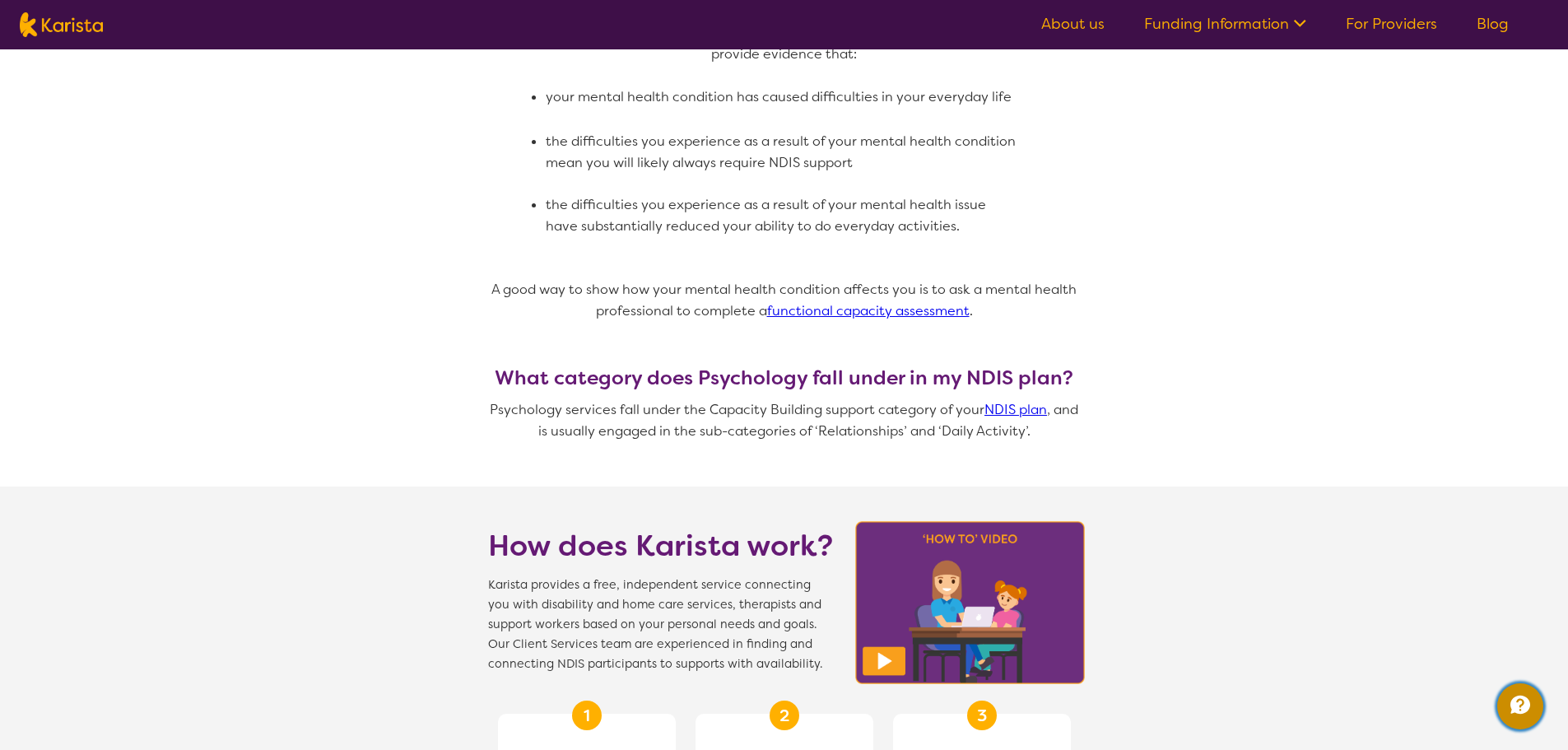
scroll to position [988, 0]
